Goal: Manage account settings

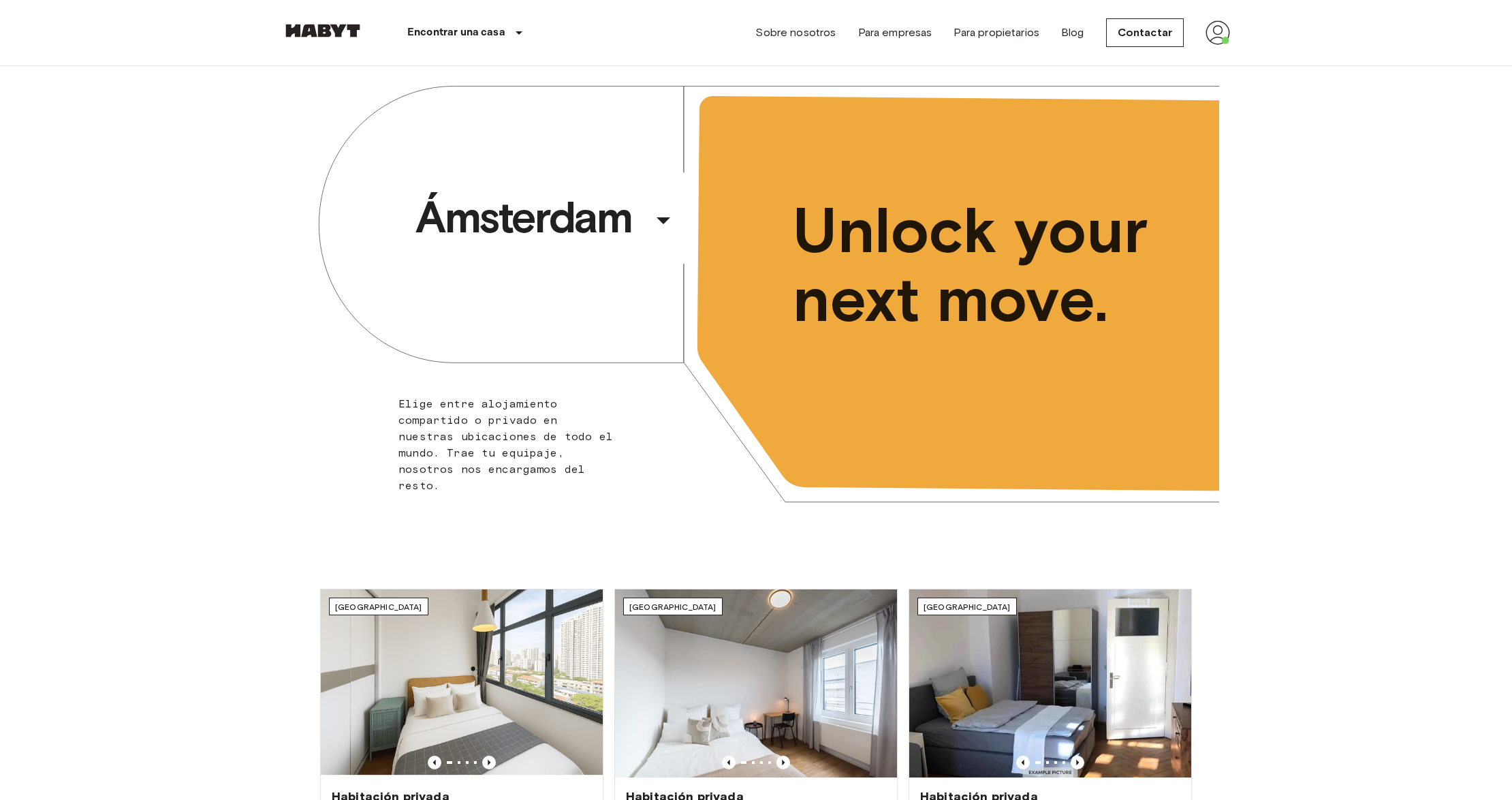
click at [1215, 33] on img at bounding box center [1218, 33] width 24 height 24
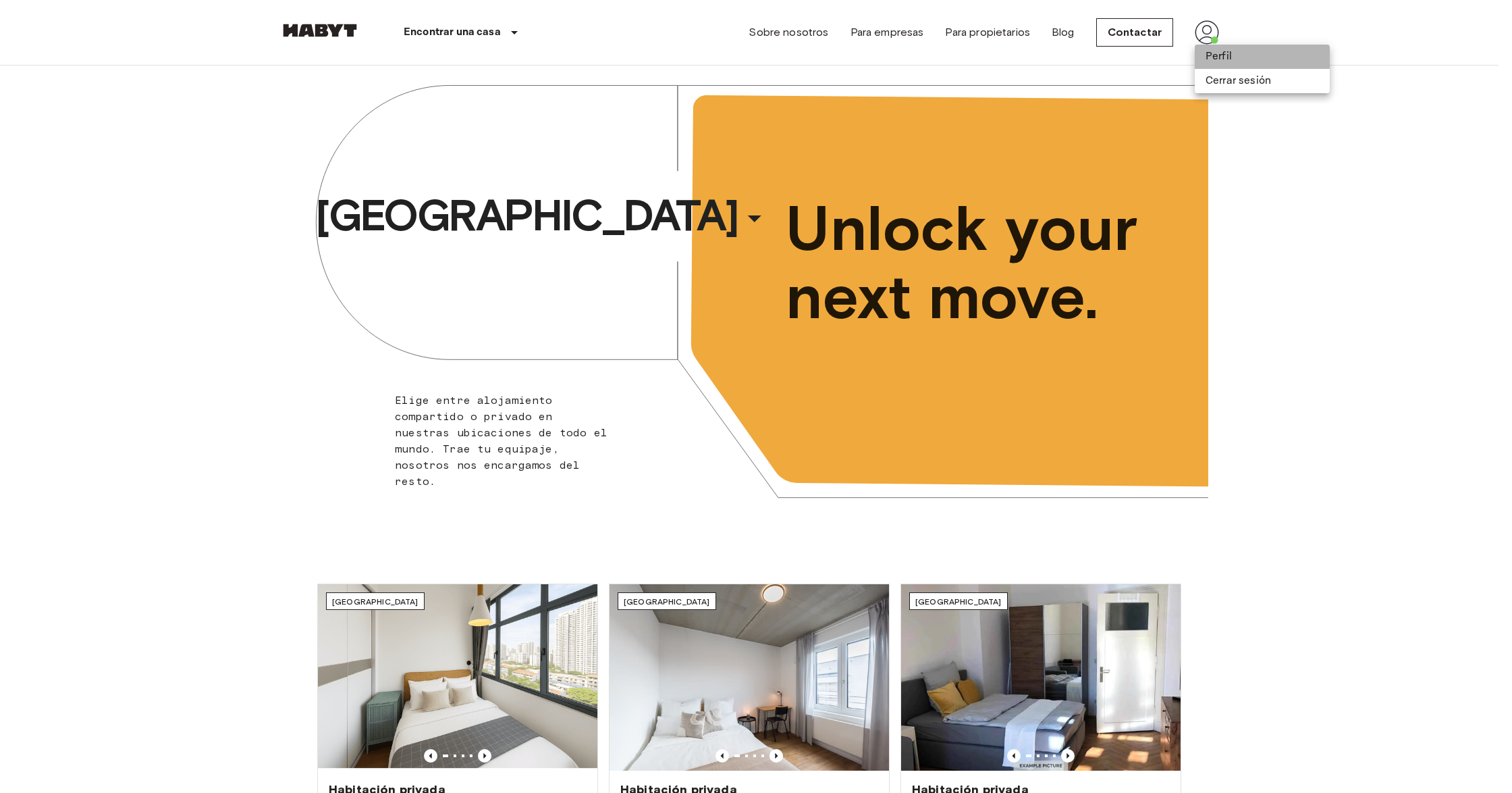
click at [1223, 55] on li "Perfil" at bounding box center [1262, 57] width 135 height 24
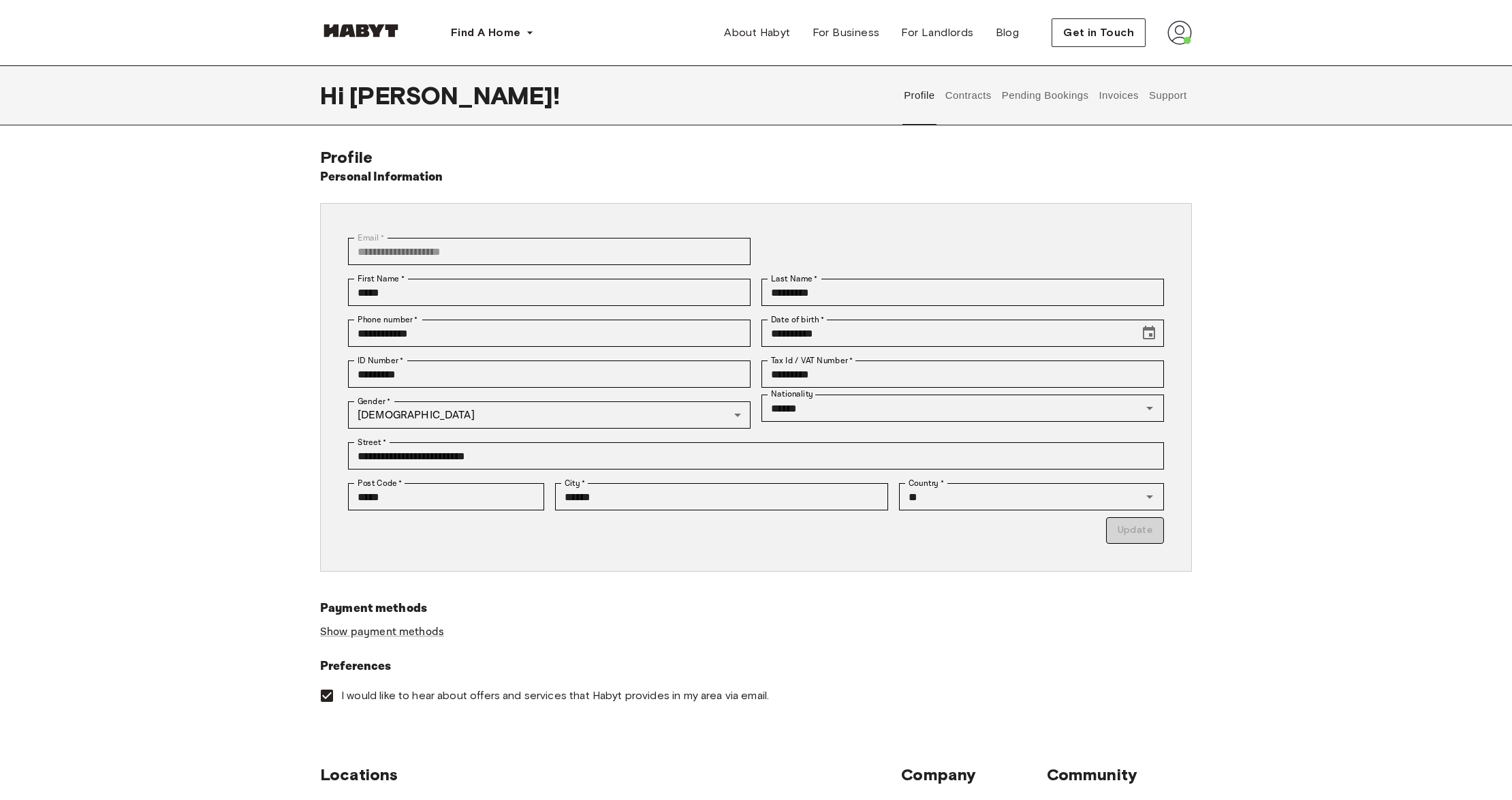
click at [1120, 97] on button "Invoices" at bounding box center [1118, 95] width 43 height 60
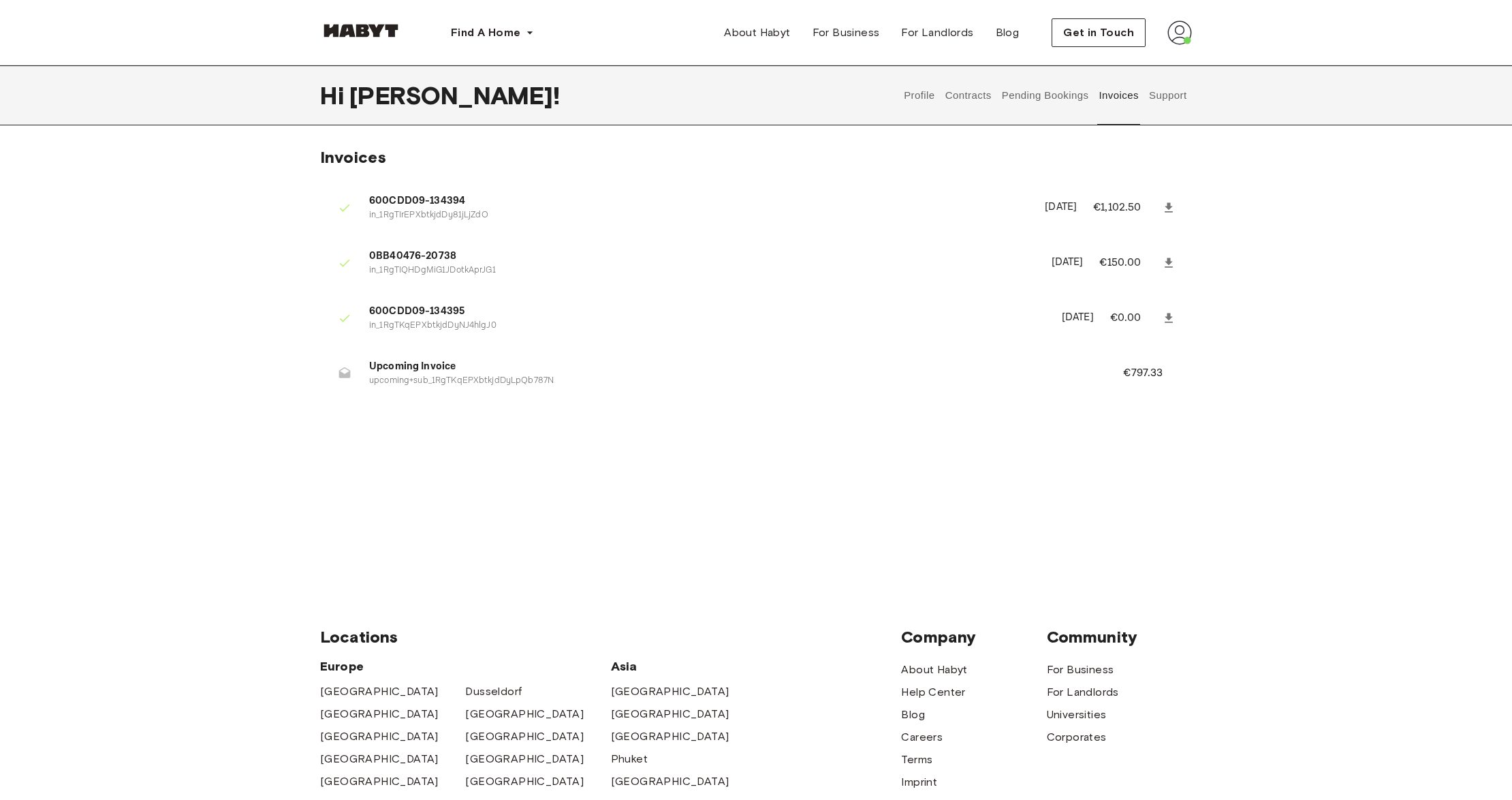
click at [1135, 370] on p "€797.33" at bounding box center [1152, 373] width 58 height 17
click at [962, 90] on button "Contracts" at bounding box center [968, 95] width 49 height 60
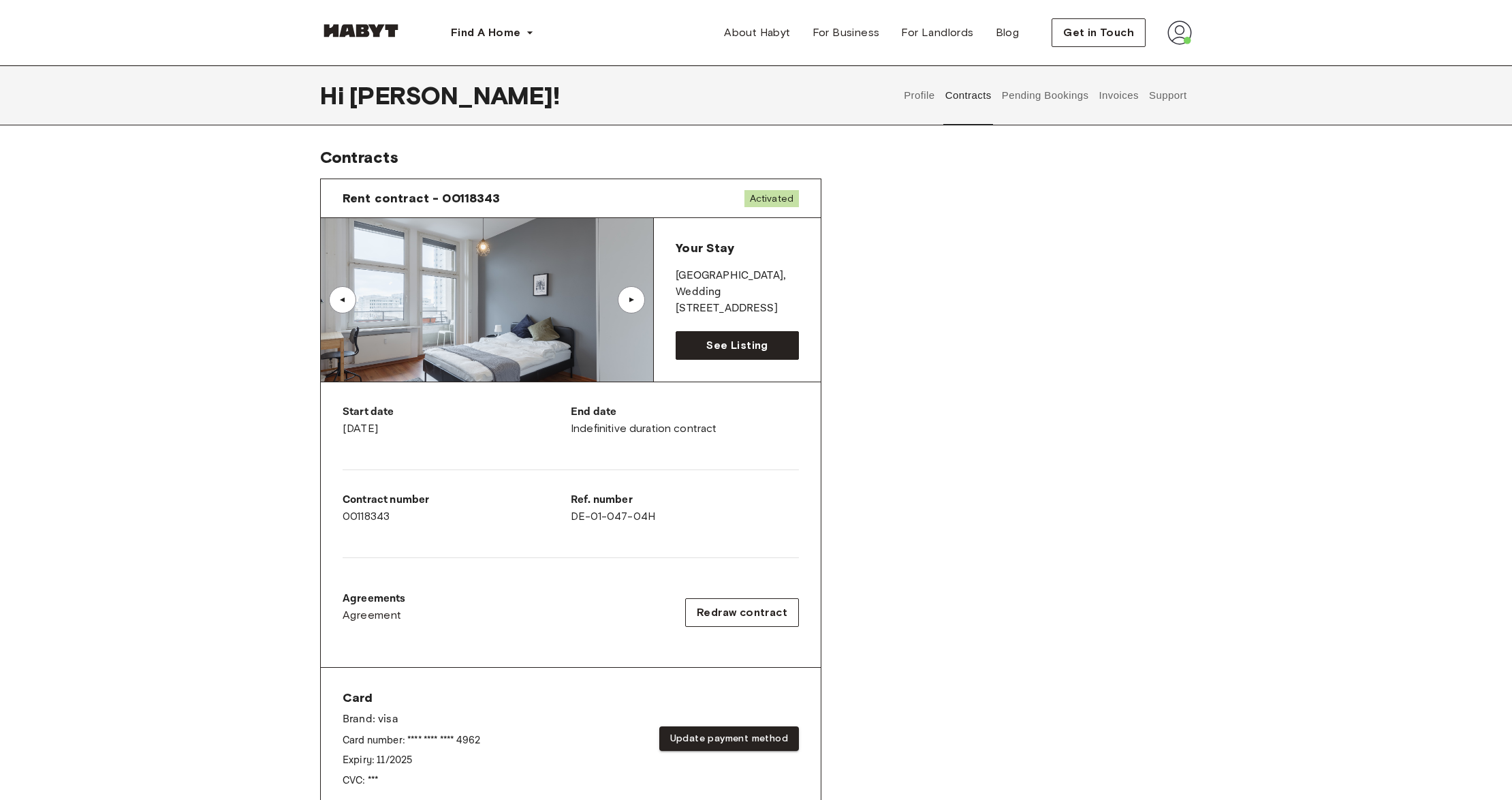
click at [919, 95] on button "Profile" at bounding box center [920, 95] width 35 height 60
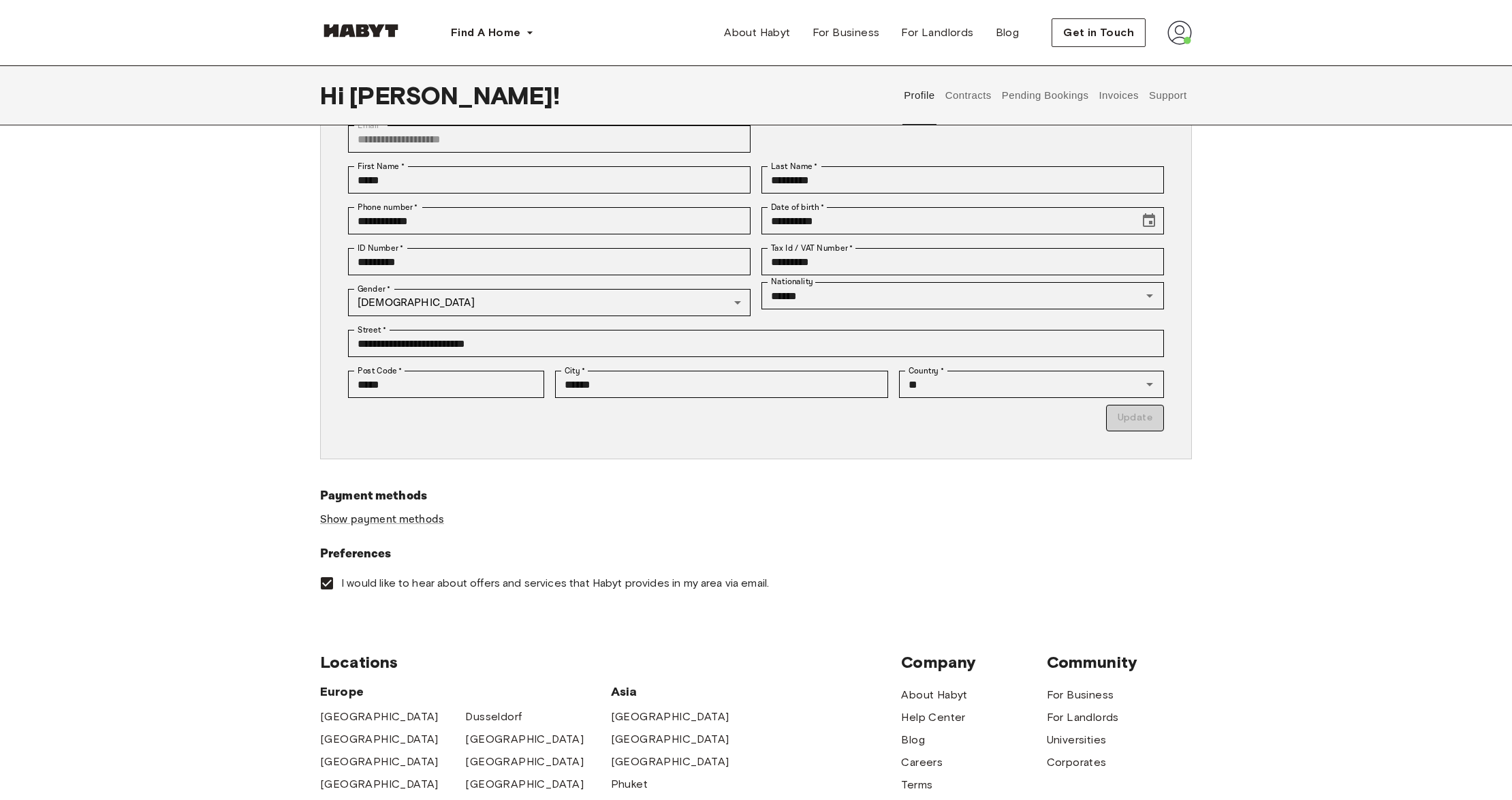
scroll to position [363, 0]
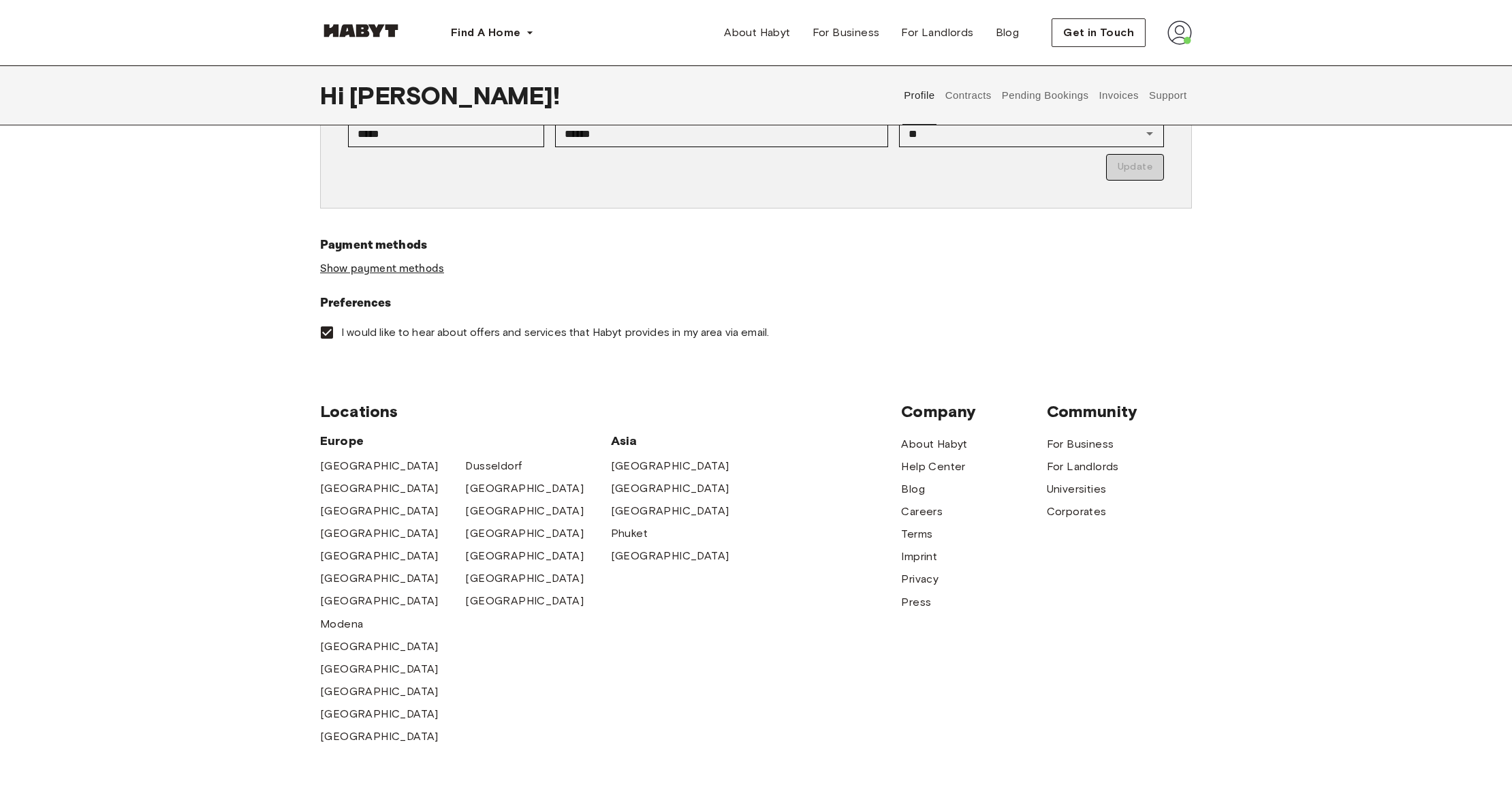
click at [358, 267] on link "Show payment methods" at bounding box center [382, 268] width 124 height 14
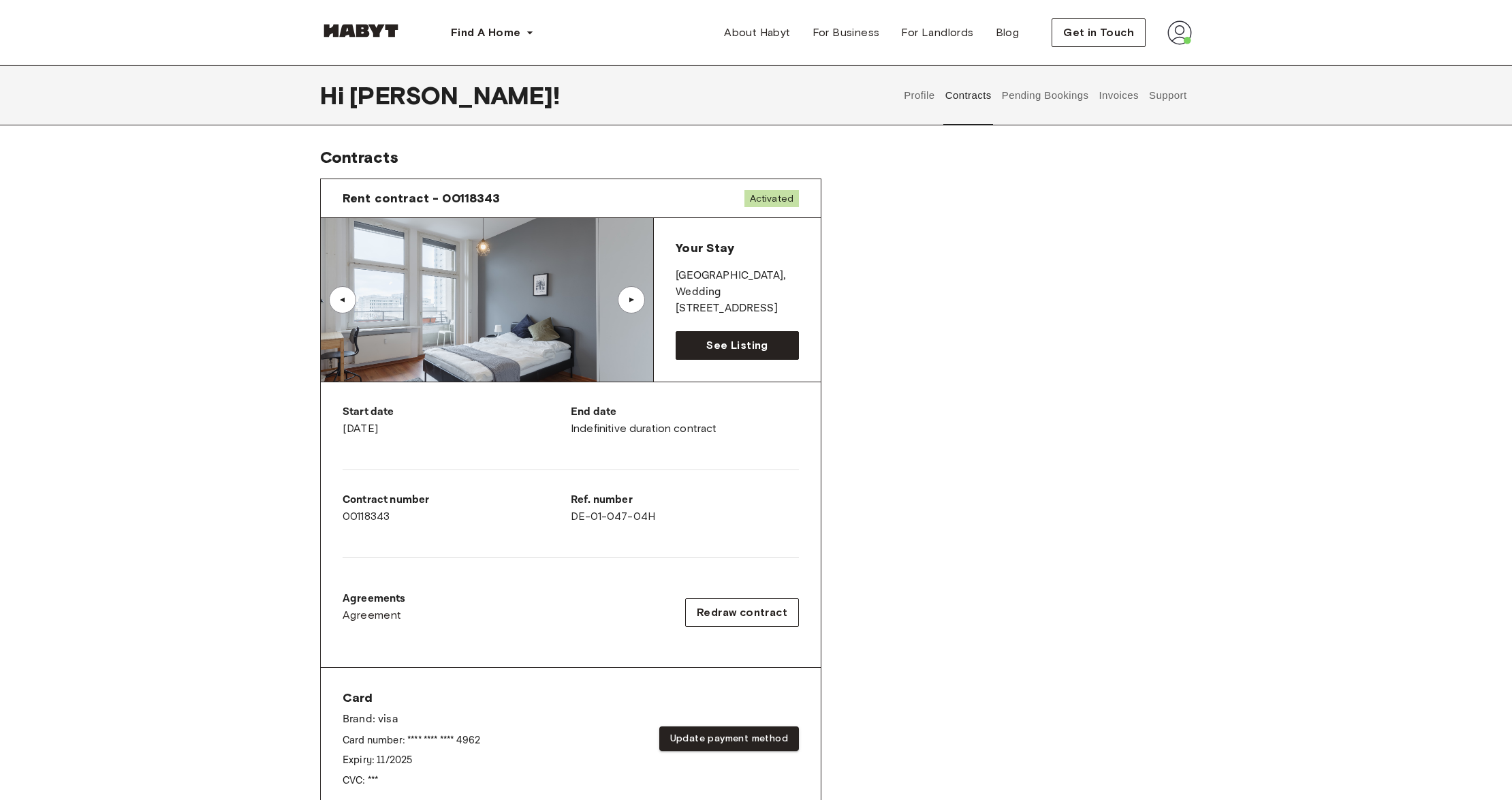
click at [1041, 94] on button "Pending Bookings" at bounding box center [1044, 95] width 90 height 60
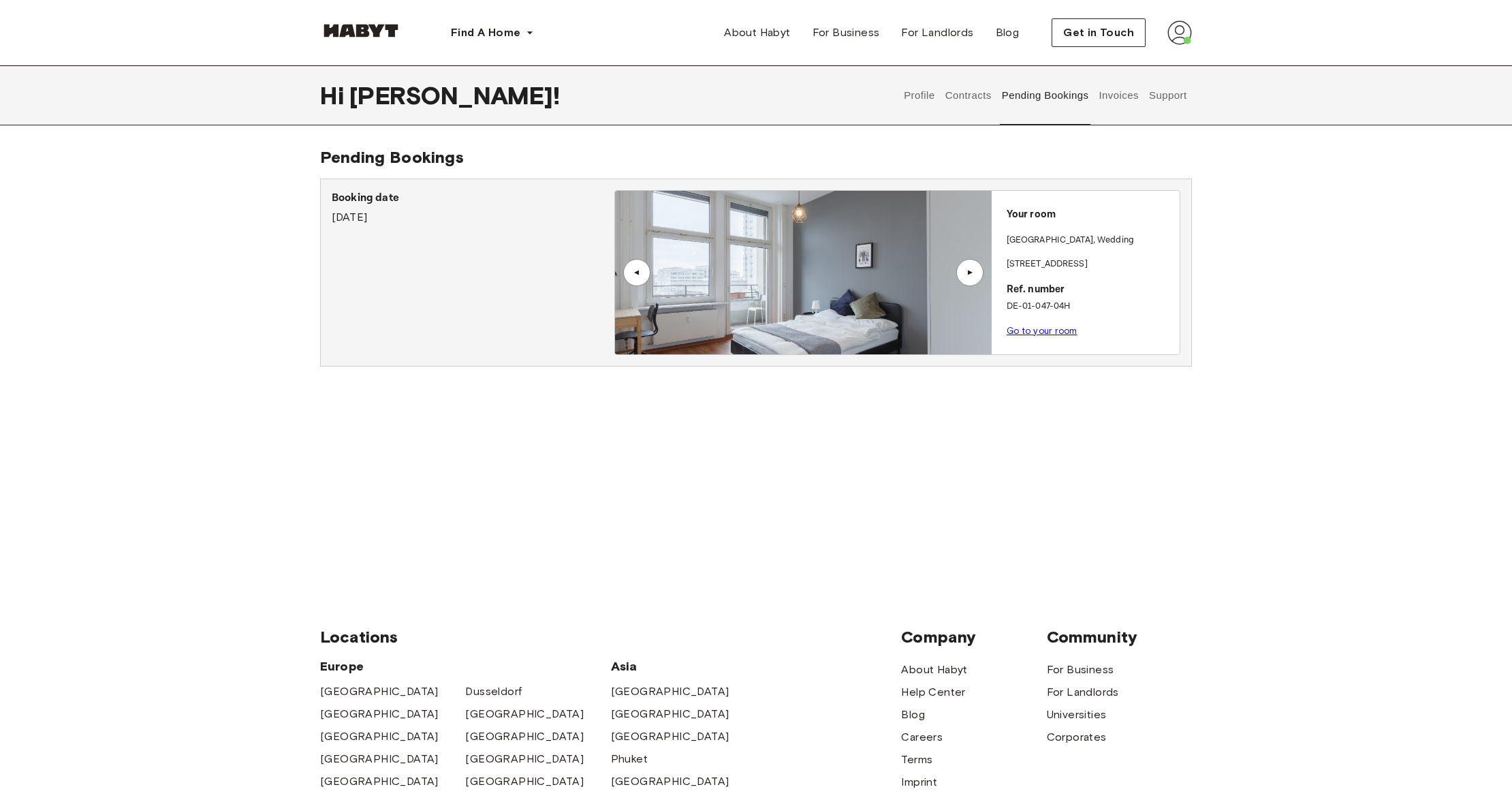
click at [1109, 94] on button "Invoices" at bounding box center [1118, 95] width 43 height 60
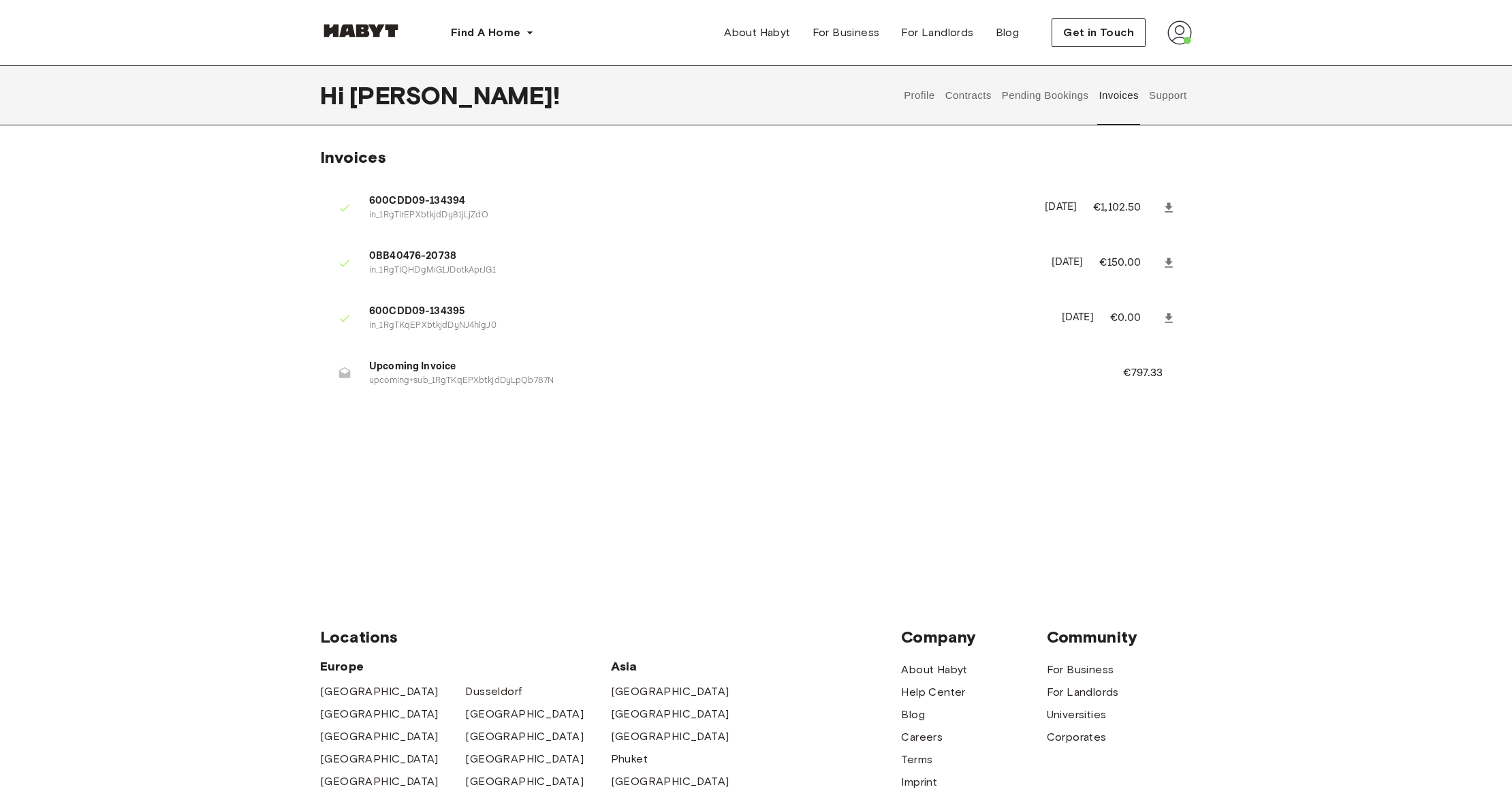
click at [900, 94] on div "Profile Contracts Pending Bookings Invoices Support" at bounding box center [1045, 95] width 293 height 60
click at [902, 94] on button "Profile" at bounding box center [920, 95] width 35 height 60
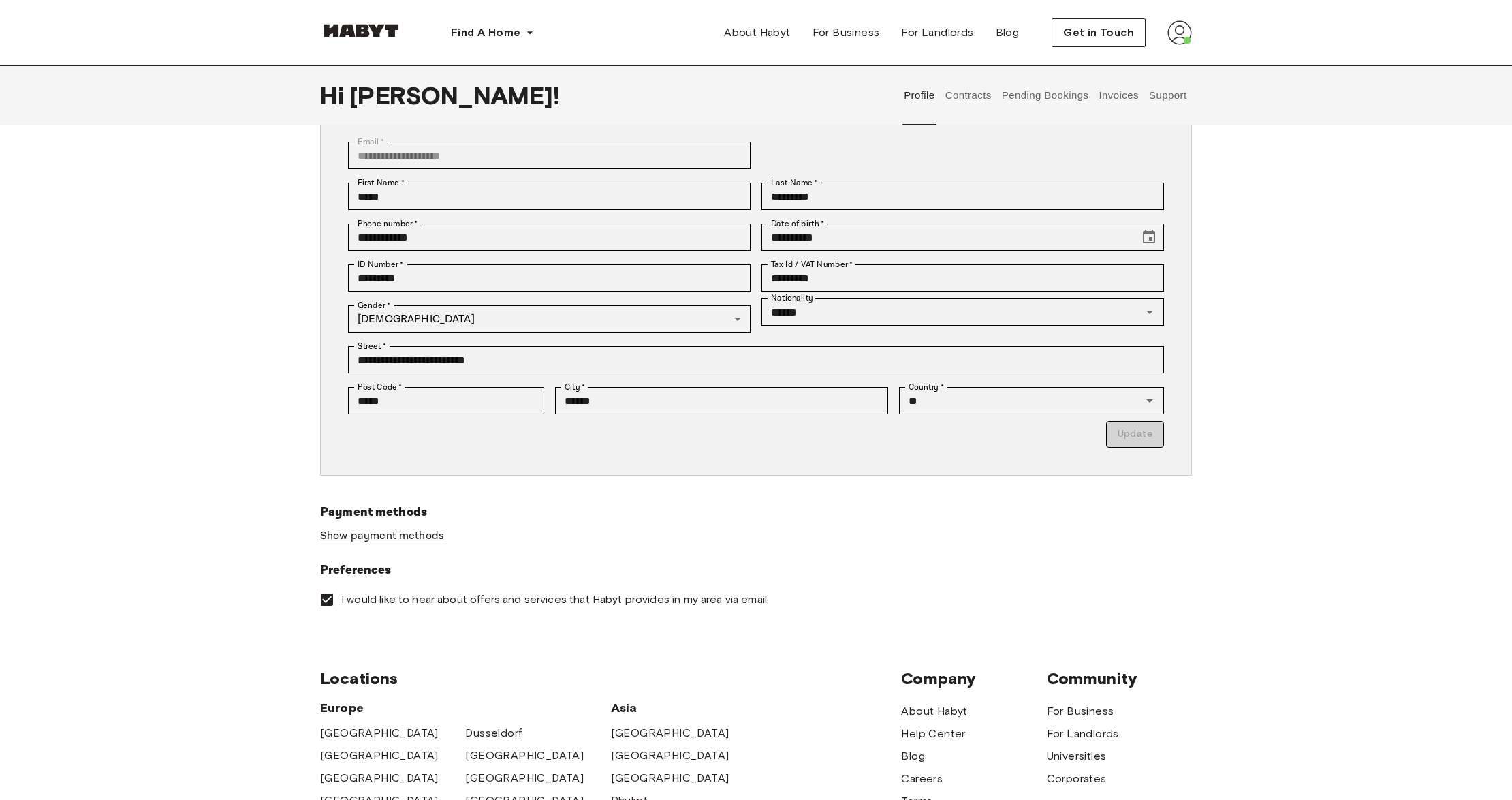
scroll to position [90, 0]
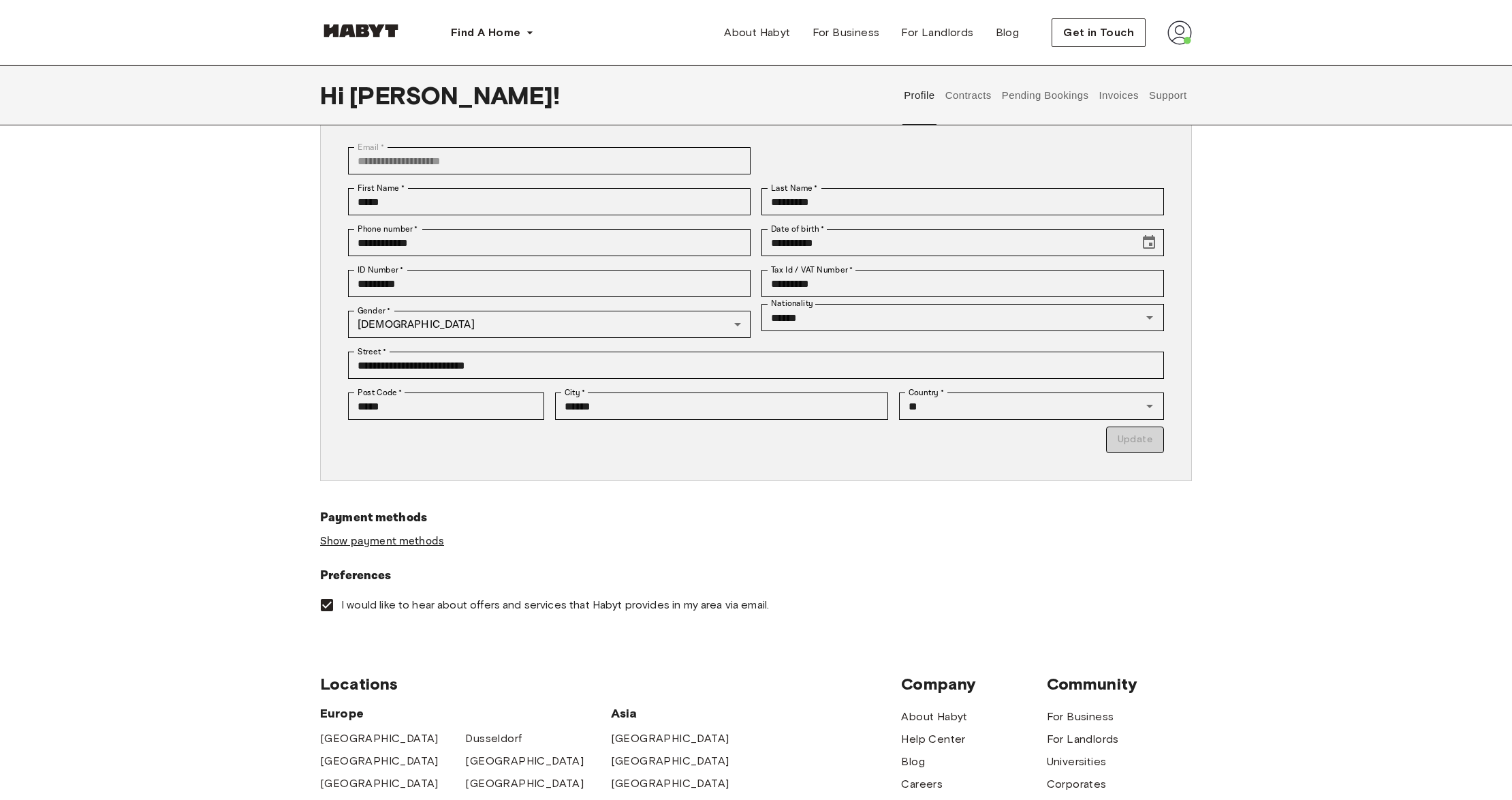
click at [417, 541] on link "Show payment methods" at bounding box center [382, 541] width 124 height 14
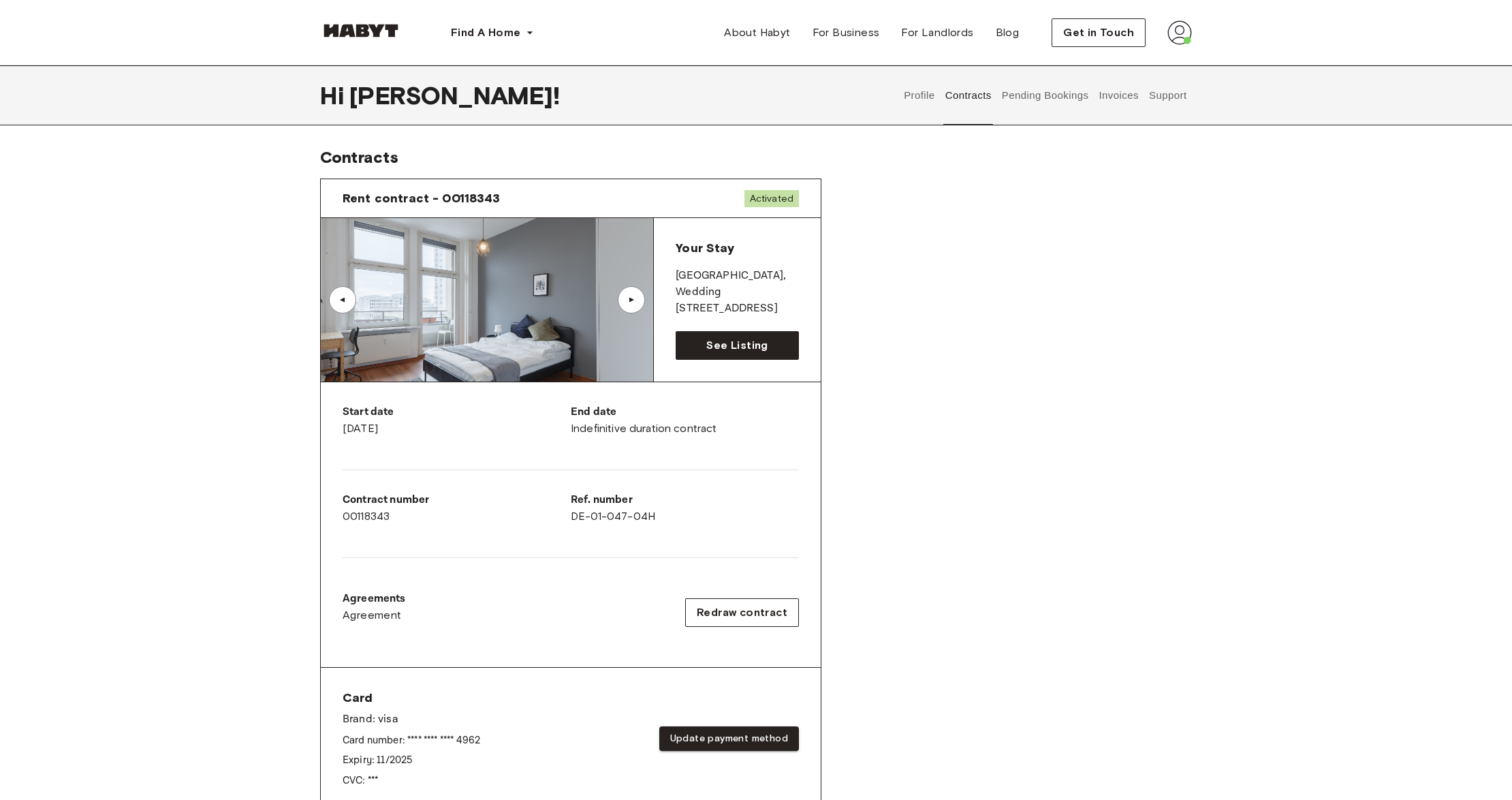
click at [1169, 94] on button "Support" at bounding box center [1168, 95] width 42 height 60
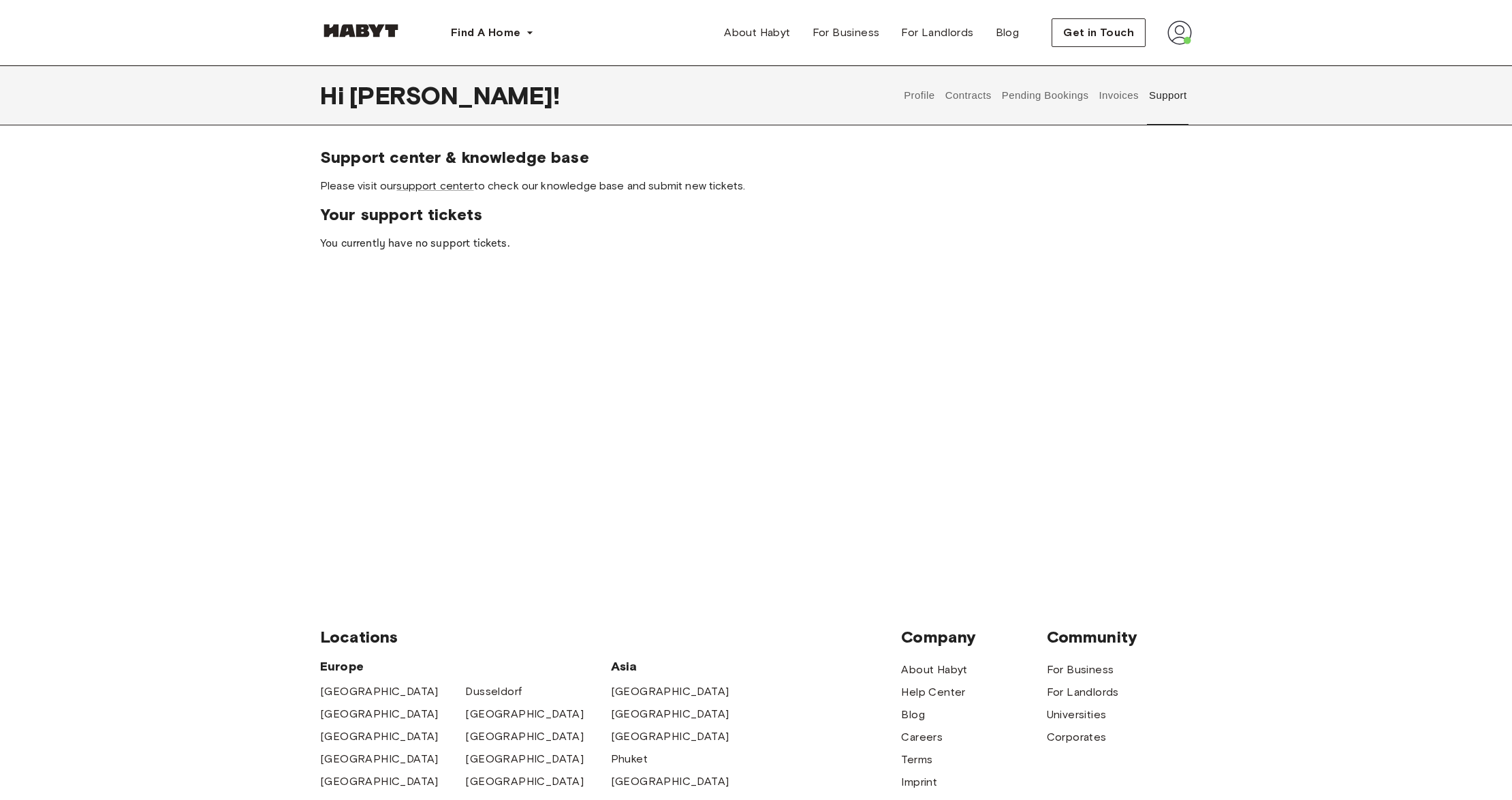
click at [1123, 88] on button "Invoices" at bounding box center [1118, 95] width 43 height 60
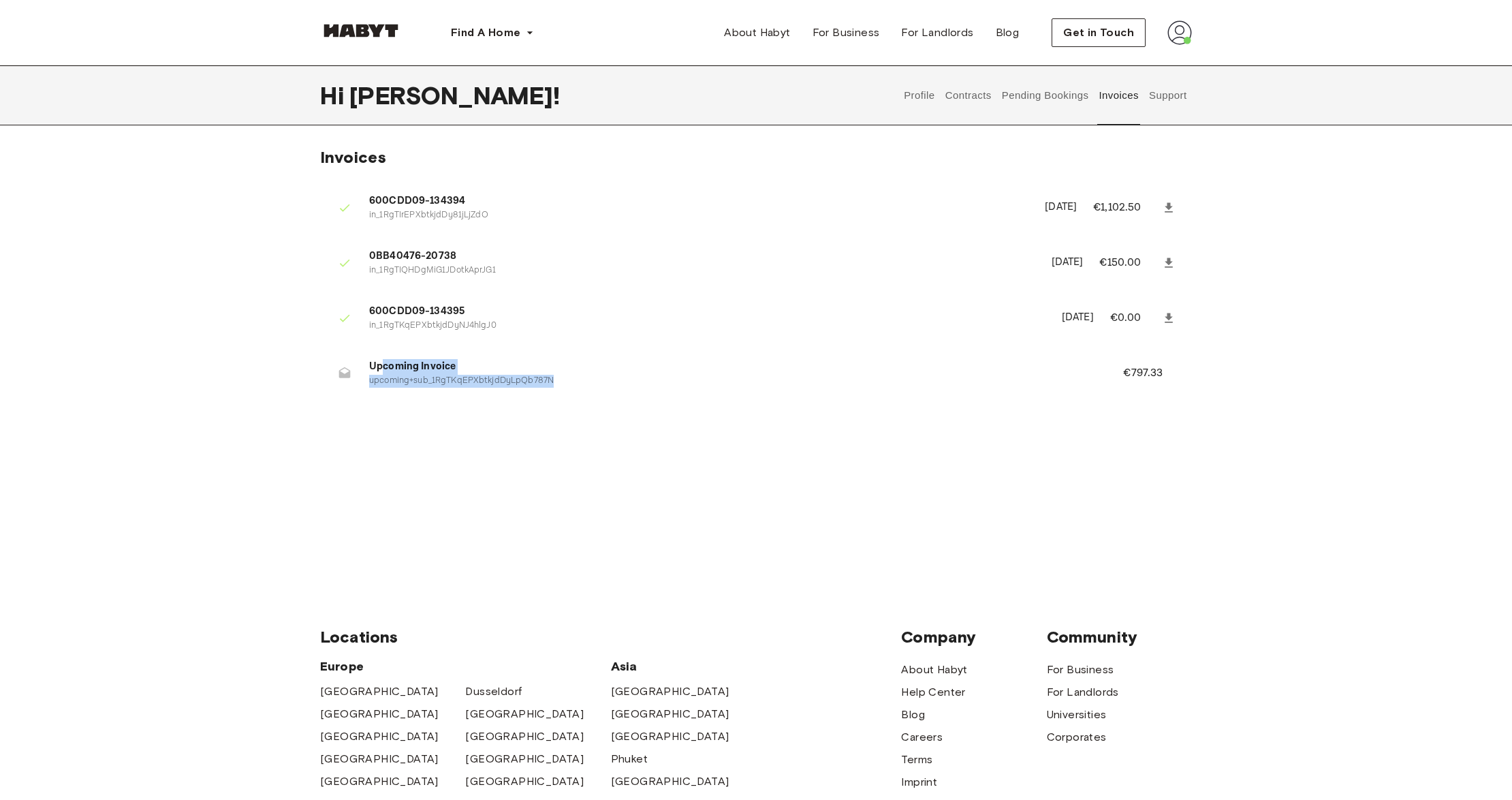
drag, startPoint x: 384, startPoint y: 369, endPoint x: 553, endPoint y: 375, distance: 169.1
click at [553, 375] on div "Upcoming Invoice upcoming+sub_1RgTKqEPXbtkjdDyLpQb787N" at bounding box center [730, 373] width 721 height 28
click at [723, 401] on ul "600CDD09-134394 in_1RgTIrEPXbtkjdDy81jLjZdO July 2nd, 2025 €1,102.50 0BB40476-2…" at bounding box center [756, 294] width 872 height 232
drag, startPoint x: 1190, startPoint y: 373, endPoint x: 1070, endPoint y: 373, distance: 120.0
click at [1070, 373] on div "Invoices 600CDD09-134394 in_1RgTIrEPXbtkjdDy81jLjZdO July 2nd, 2025 €1,102.50 0…" at bounding box center [756, 284] width 981 height 274
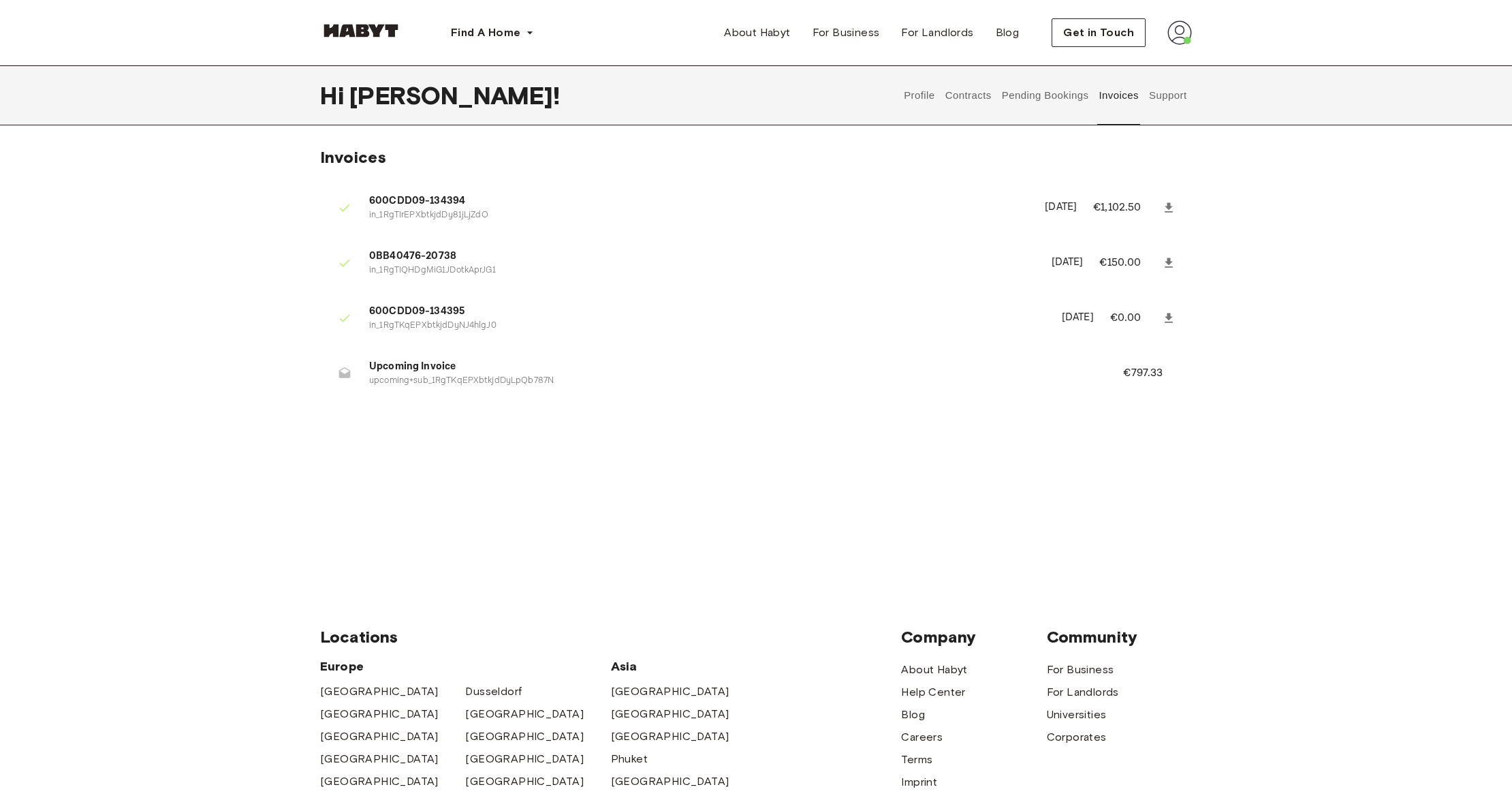
click at [757, 327] on p "in_1RgTKqEPXbtkjdDyNJ4hlgJ0" at bounding box center [708, 325] width 677 height 13
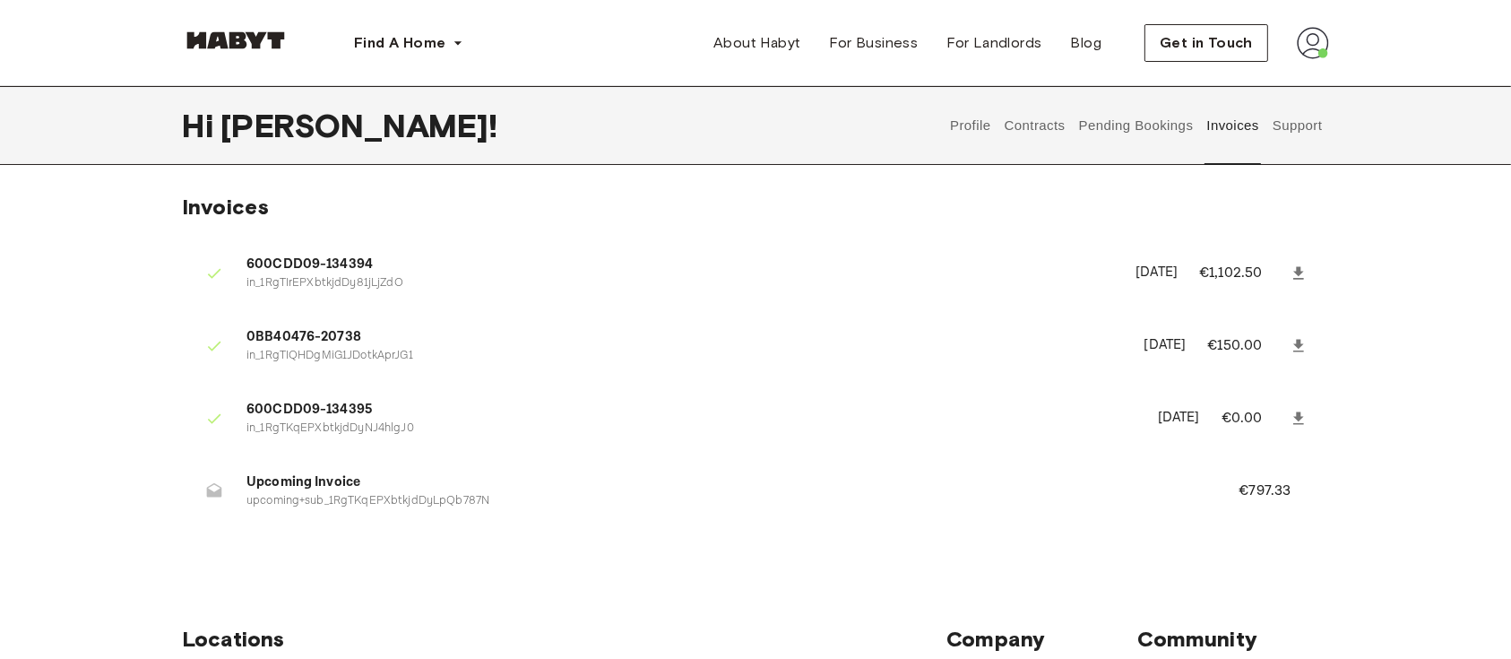
click at [1234, 131] on button "Invoices" at bounding box center [1232, 125] width 56 height 79
click at [1016, 123] on button "Contracts" at bounding box center [1034, 125] width 65 height 79
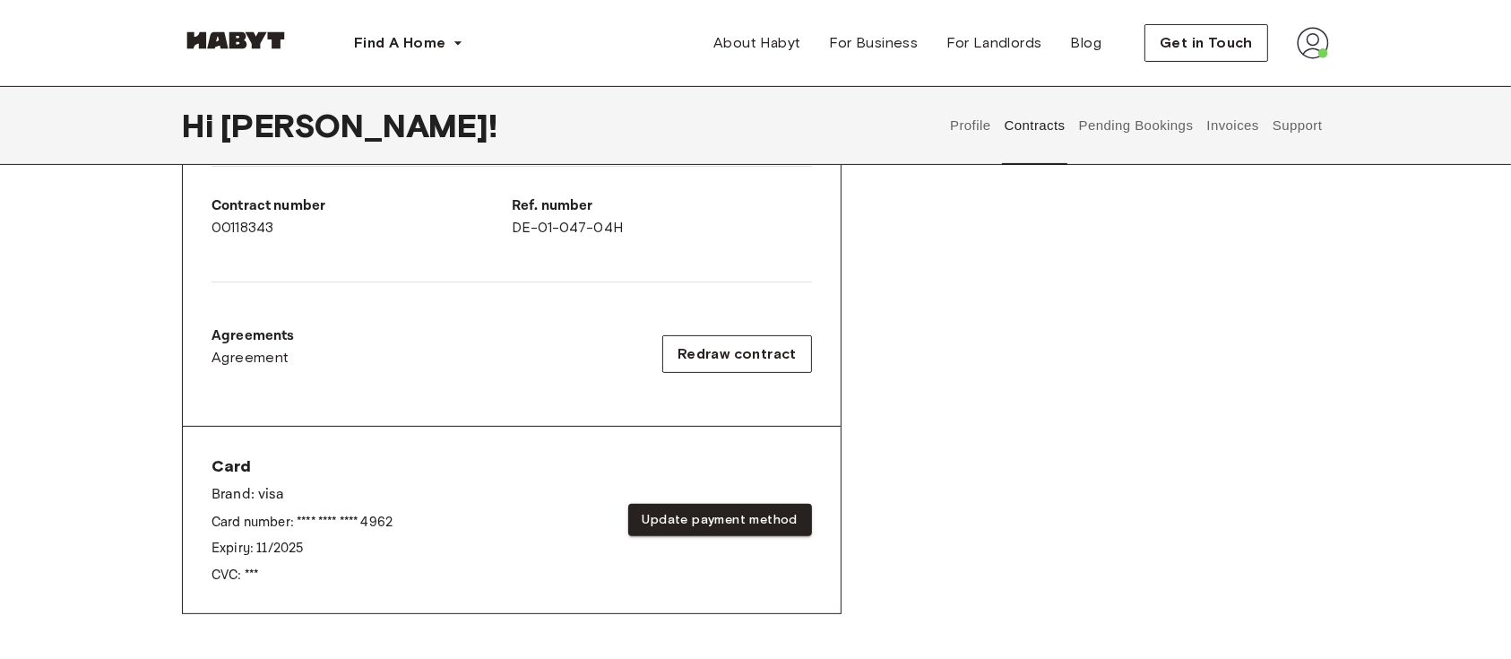
scroll to position [717, 0]
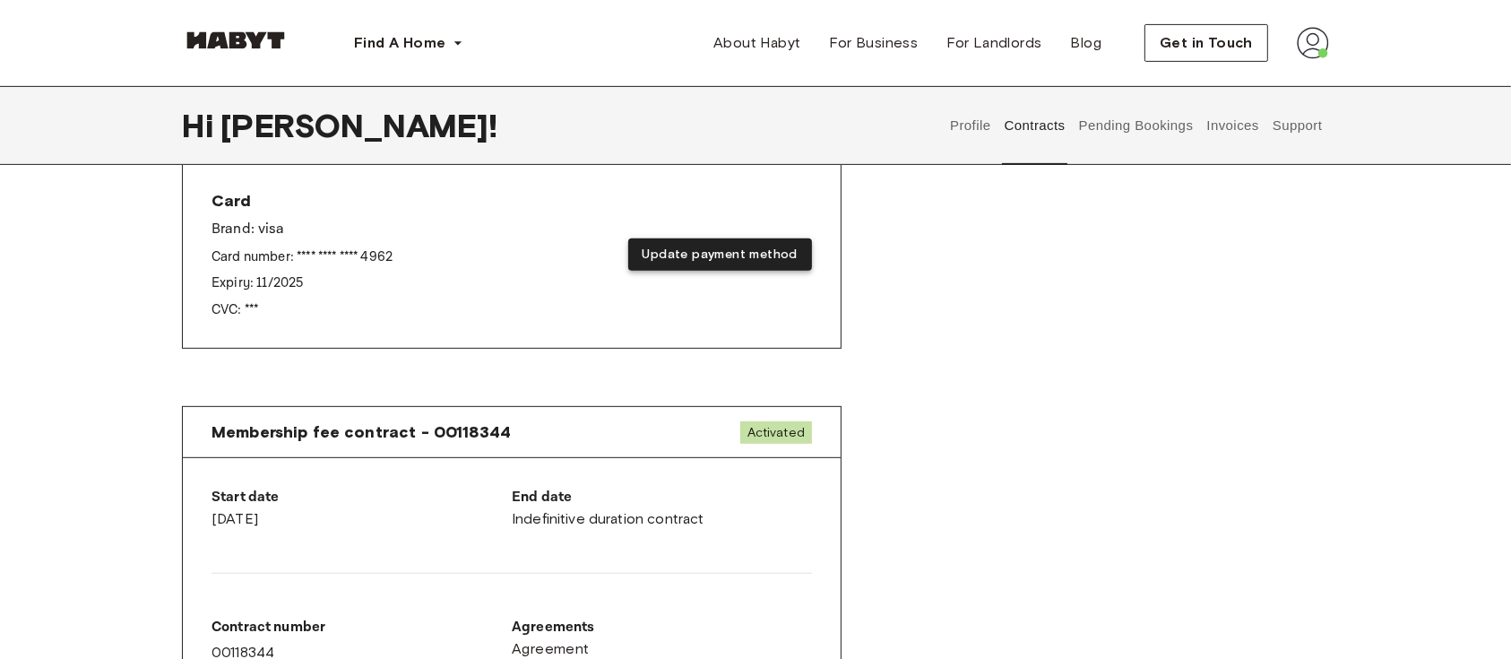
click at [722, 253] on button "Update payment method" at bounding box center [720, 254] width 184 height 33
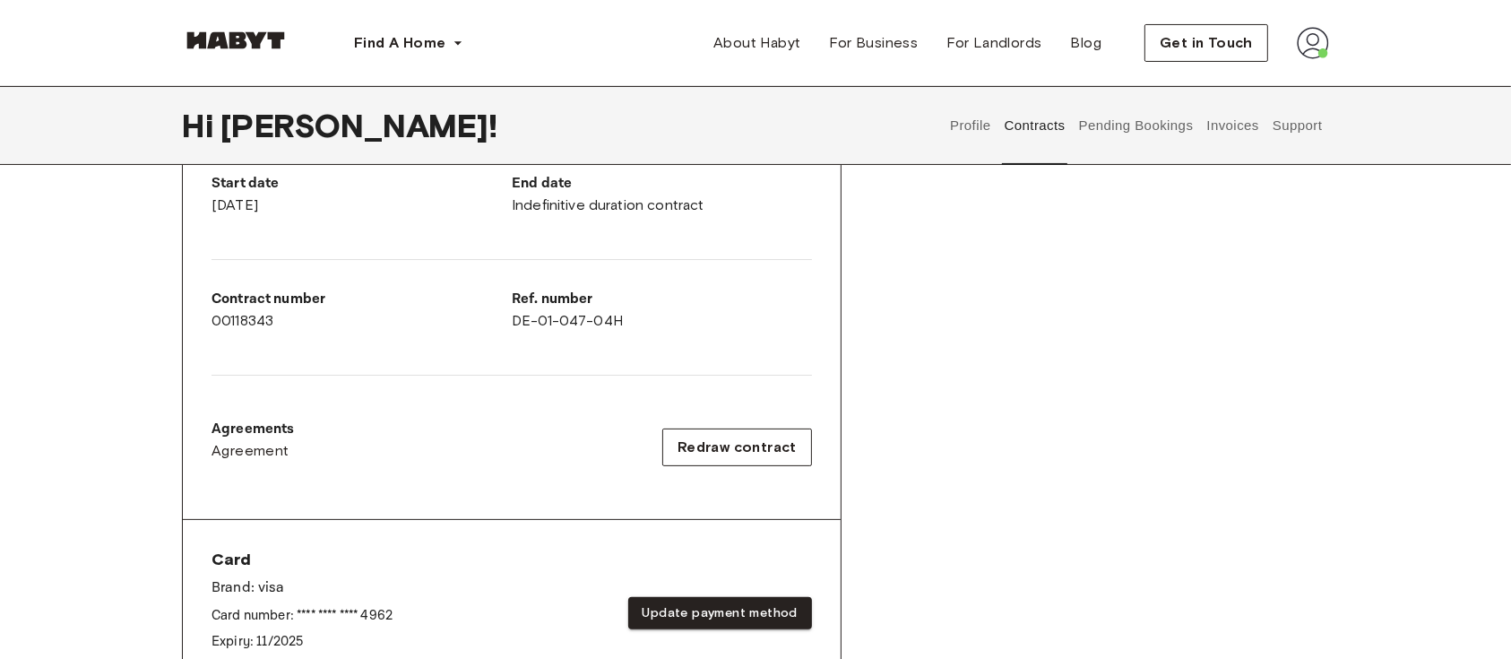
scroll to position [597, 0]
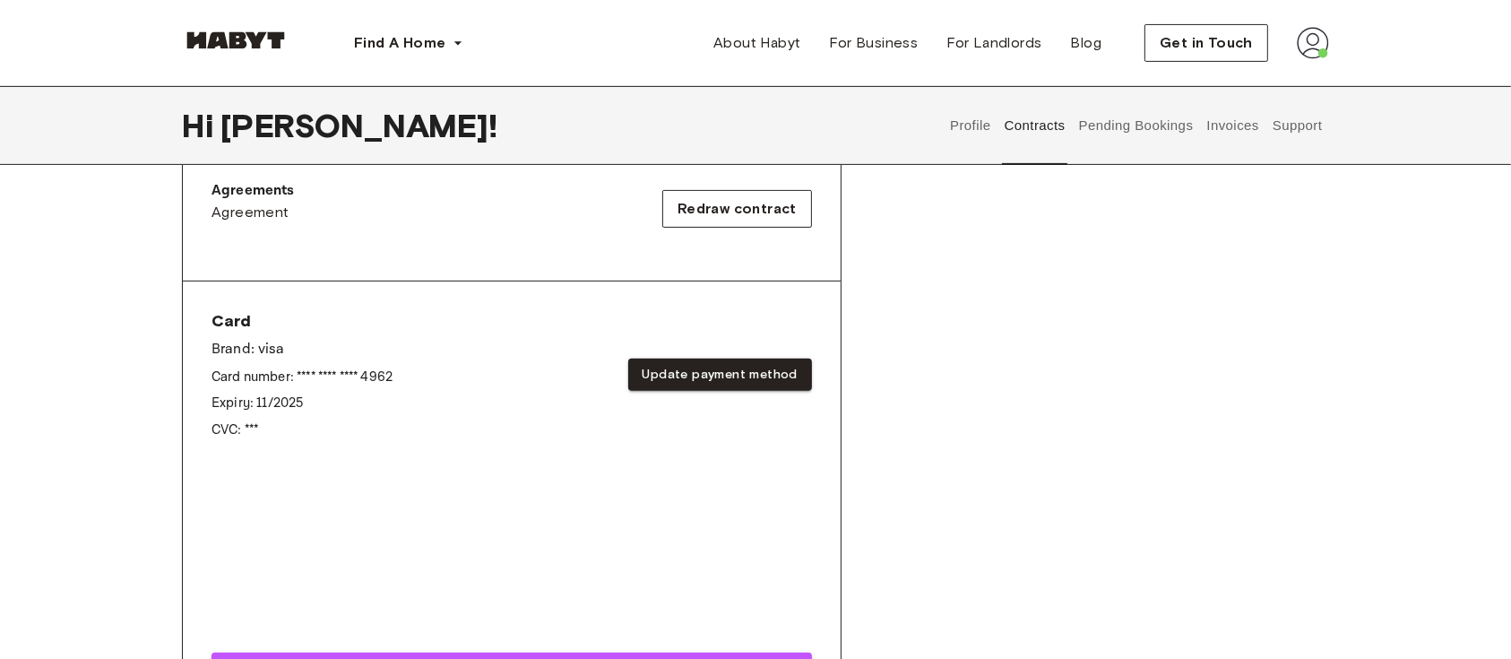
click at [1133, 350] on div "Rent contract - 00118343 Activated ▲ ▲ Your Stay BERLIN , Wedding Müllerstraße …" at bounding box center [755, 191] width 1147 height 1134
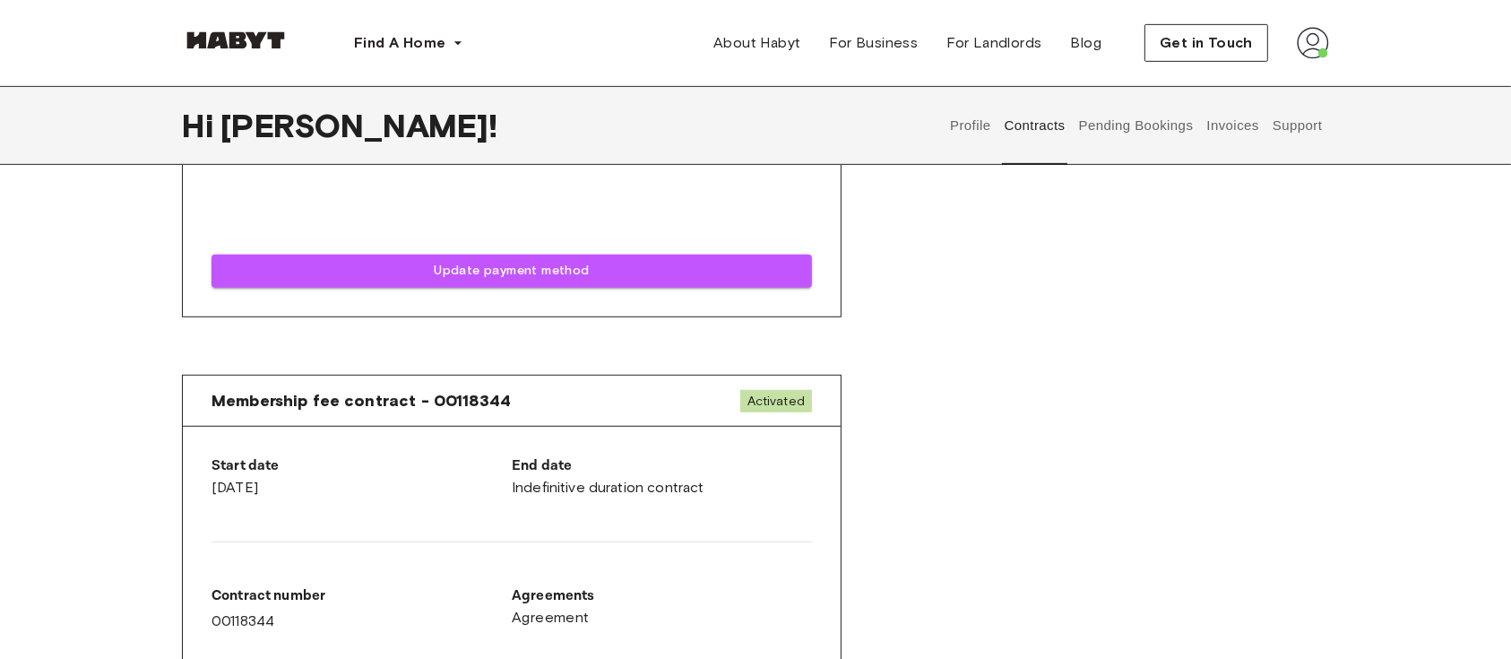
scroll to position [955, 0]
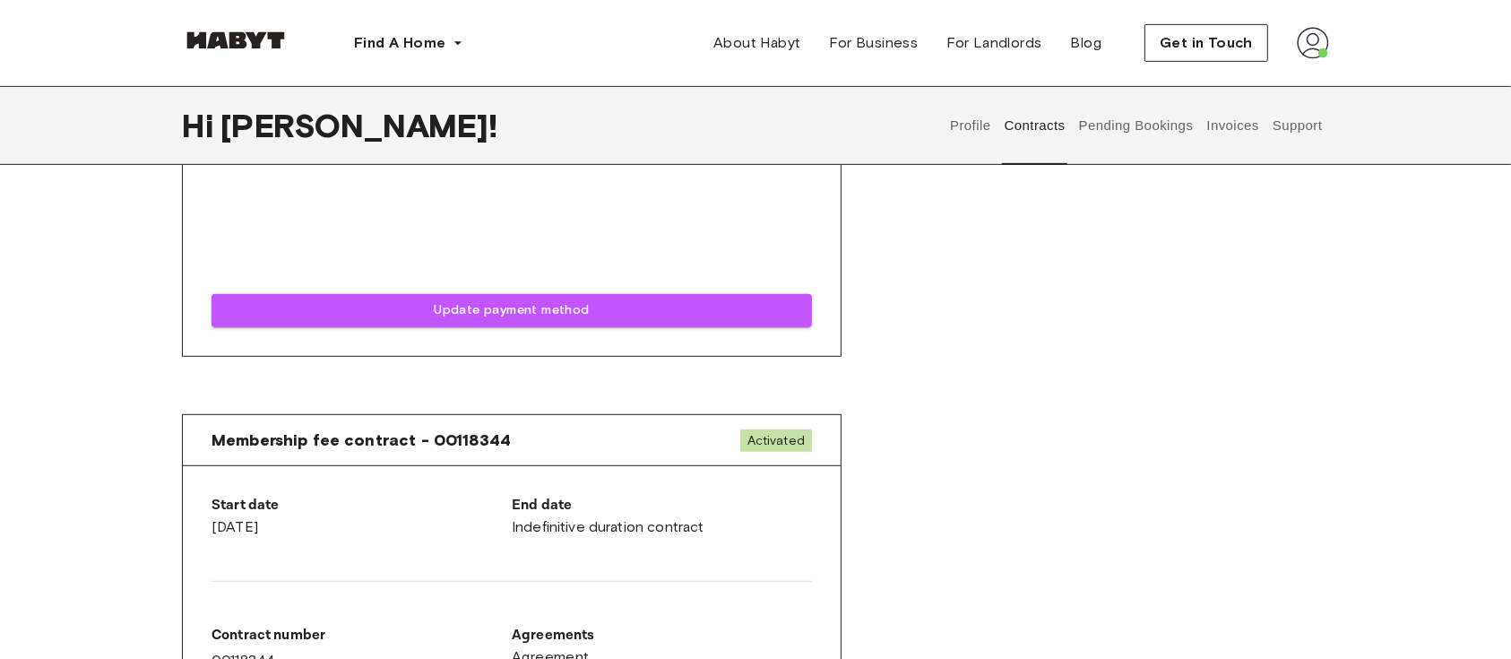
click at [956, 117] on button "Profile" at bounding box center [971, 125] width 46 height 79
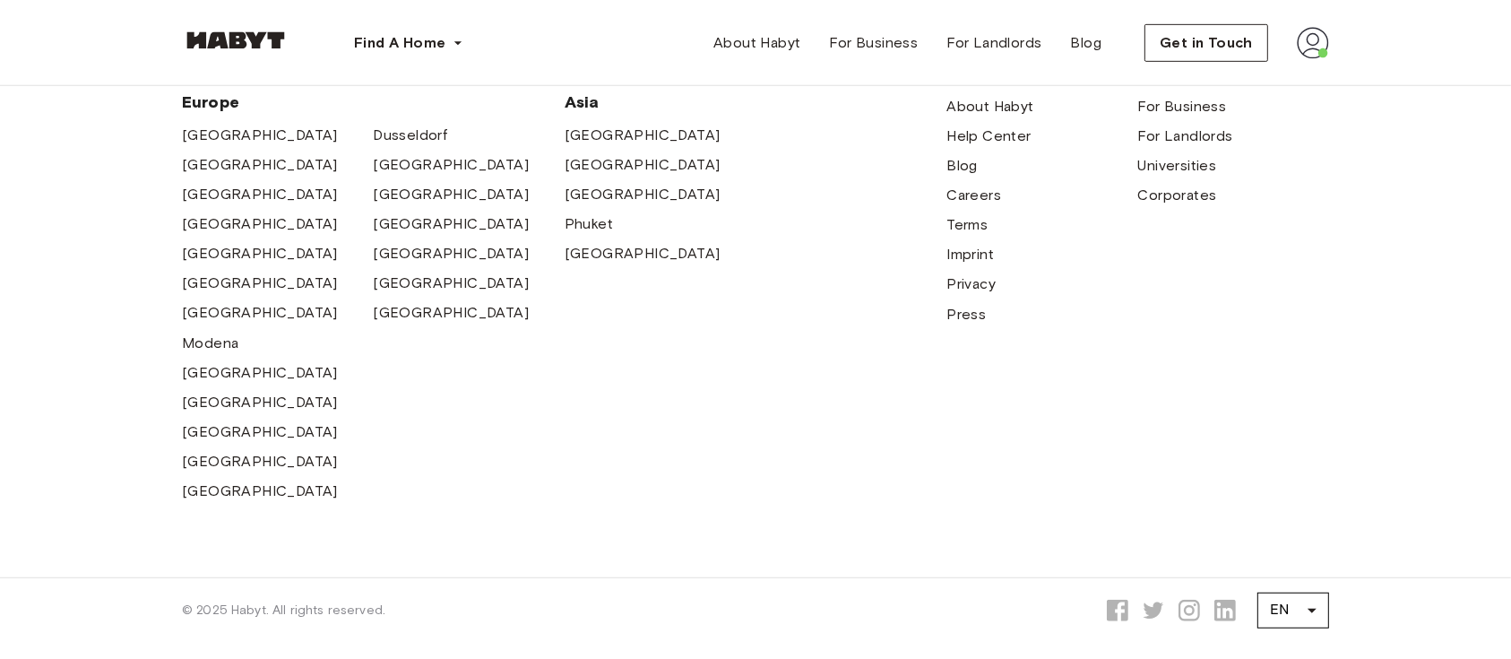
click at [1313, 52] on img at bounding box center [1312, 43] width 32 height 32
click at [1270, 87] on span "Profile" at bounding box center [1258, 84] width 45 height 22
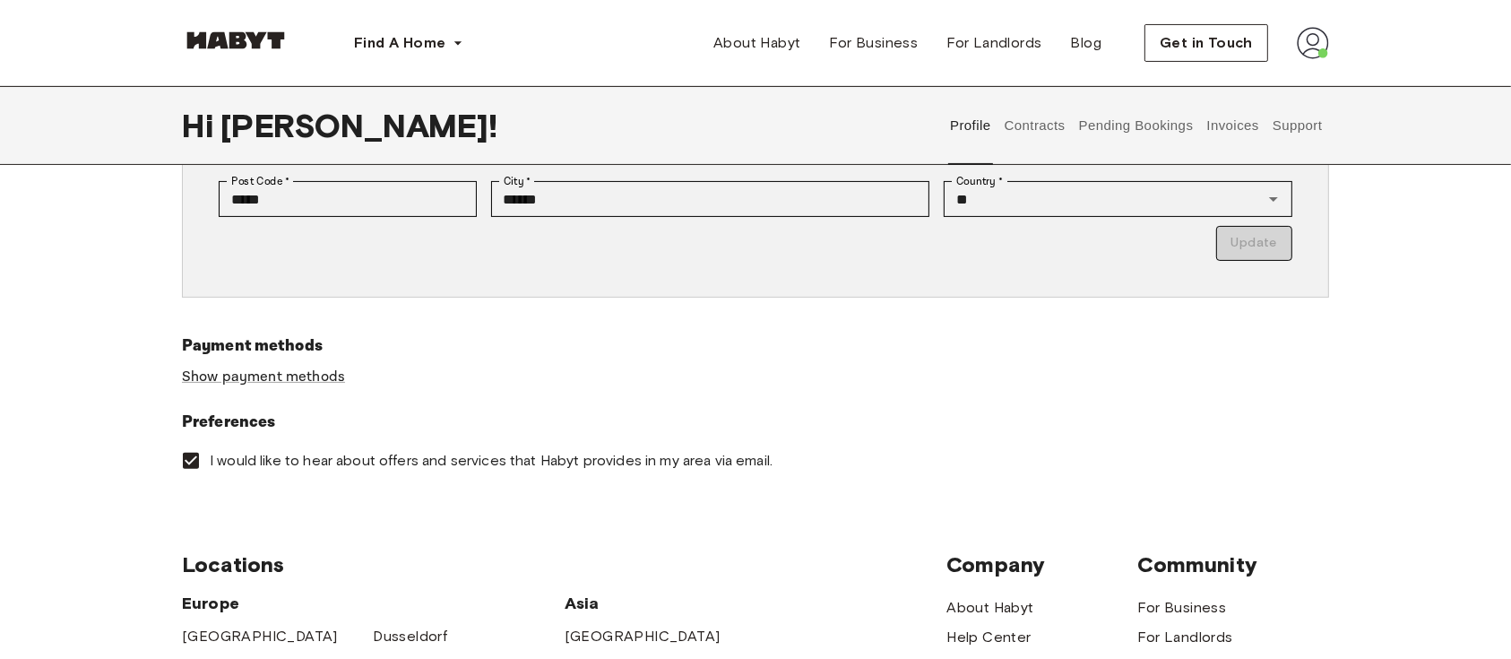
scroll to position [478, 0]
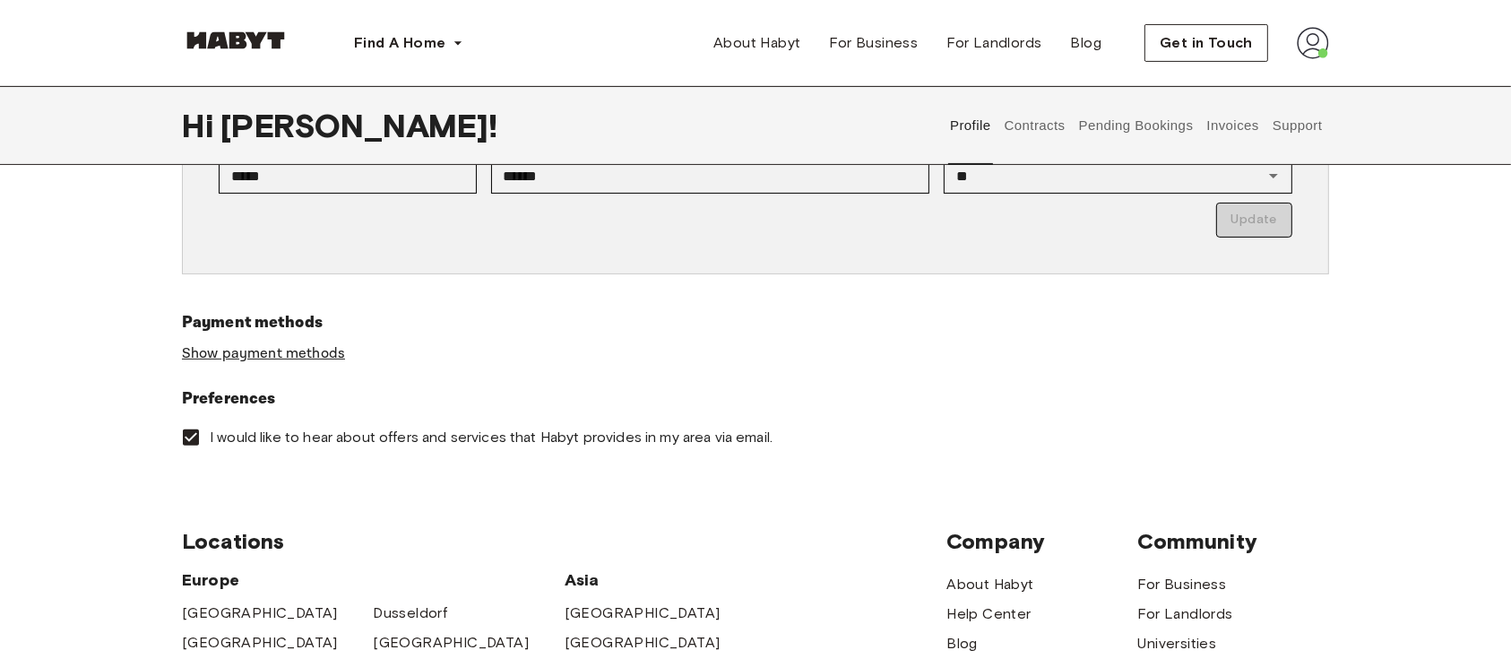
click at [323, 344] on link "Show payment methods" at bounding box center [263, 353] width 163 height 19
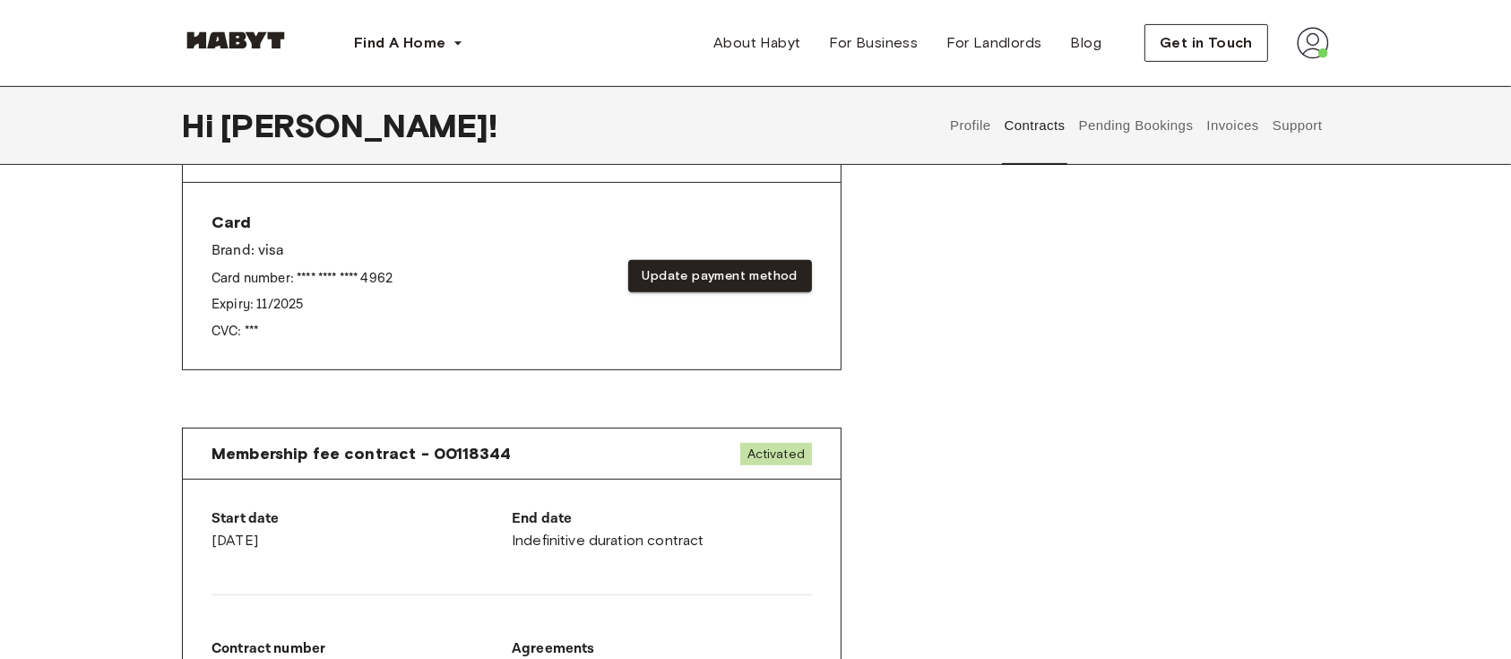
scroll to position [358, 0]
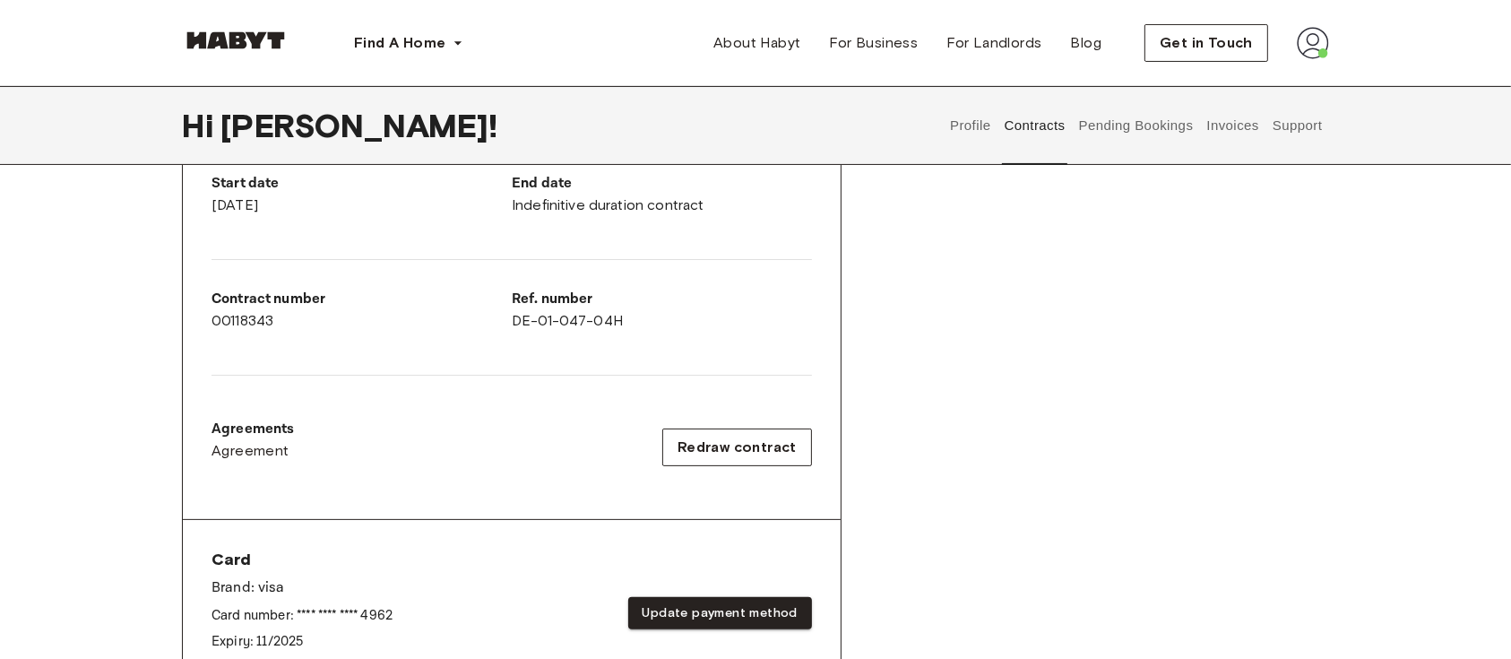
click at [1304, 125] on button "Support" at bounding box center [1297, 125] width 55 height 79
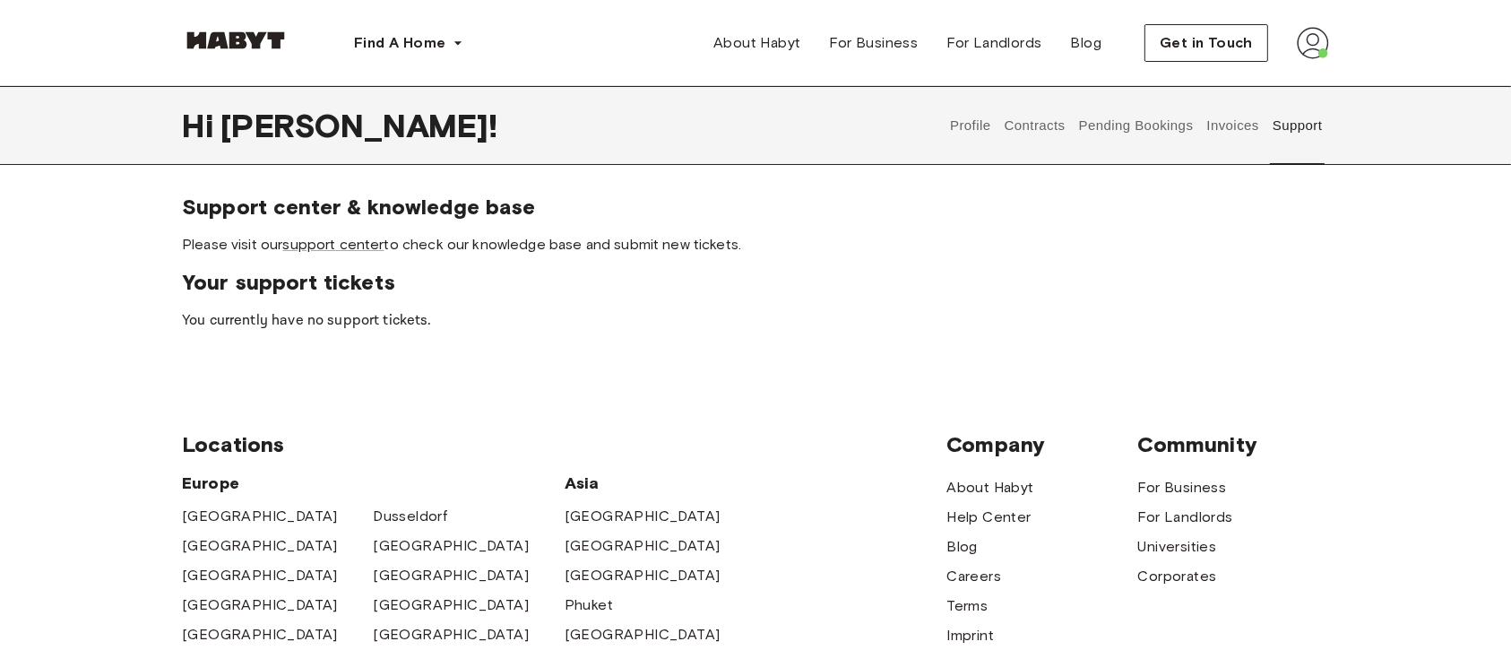
click at [1220, 120] on button "Invoices" at bounding box center [1232, 125] width 56 height 79
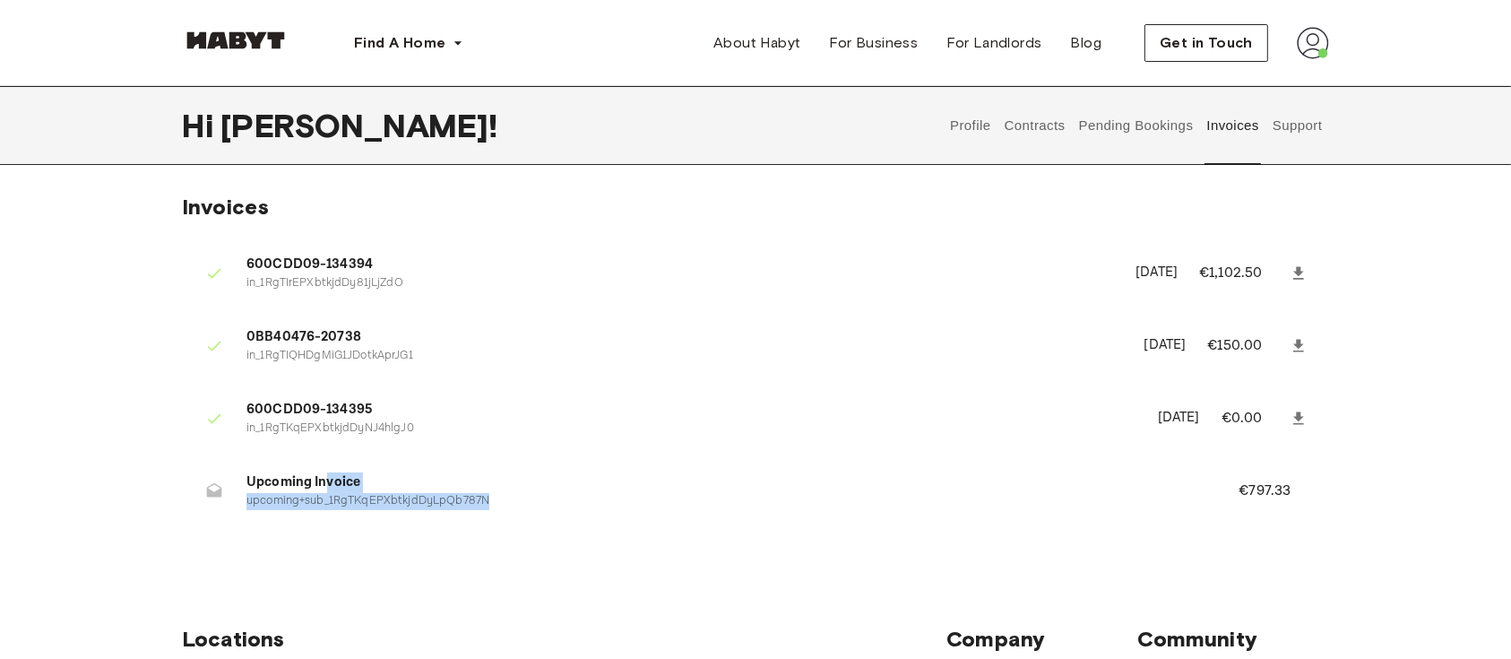
drag, startPoint x: 326, startPoint y: 481, endPoint x: 504, endPoint y: 502, distance: 178.6
click at [504, 502] on div "Upcoming Invoice upcoming+sub_1RgTKqEPXbtkjdDyLpQb787N" at bounding box center [720, 490] width 949 height 37
click at [636, 510] on li "Upcoming Invoice upcoming+sub_1RgTKqEPXbtkjdDyLpQb787N €797.33" at bounding box center [755, 491] width 1147 height 62
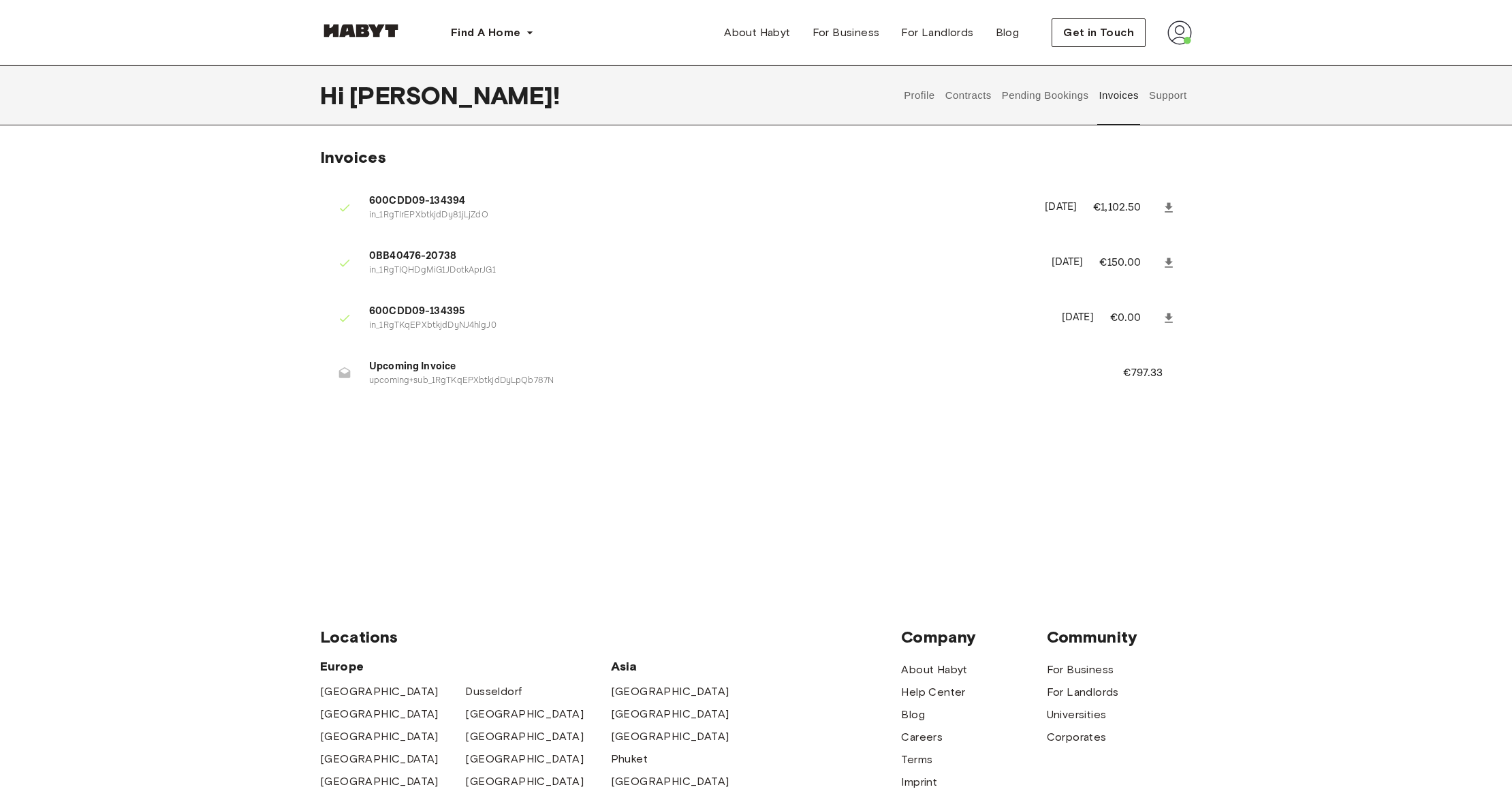
click at [1168, 478] on div "Invoices 600CDD09-134394 in_1RgTIrEPXbtkjdDy81jLjZdO July 2nd, 2025 €1,102.50 0…" at bounding box center [756, 360] width 1512 height 425
